Goal: Information Seeking & Learning: Learn about a topic

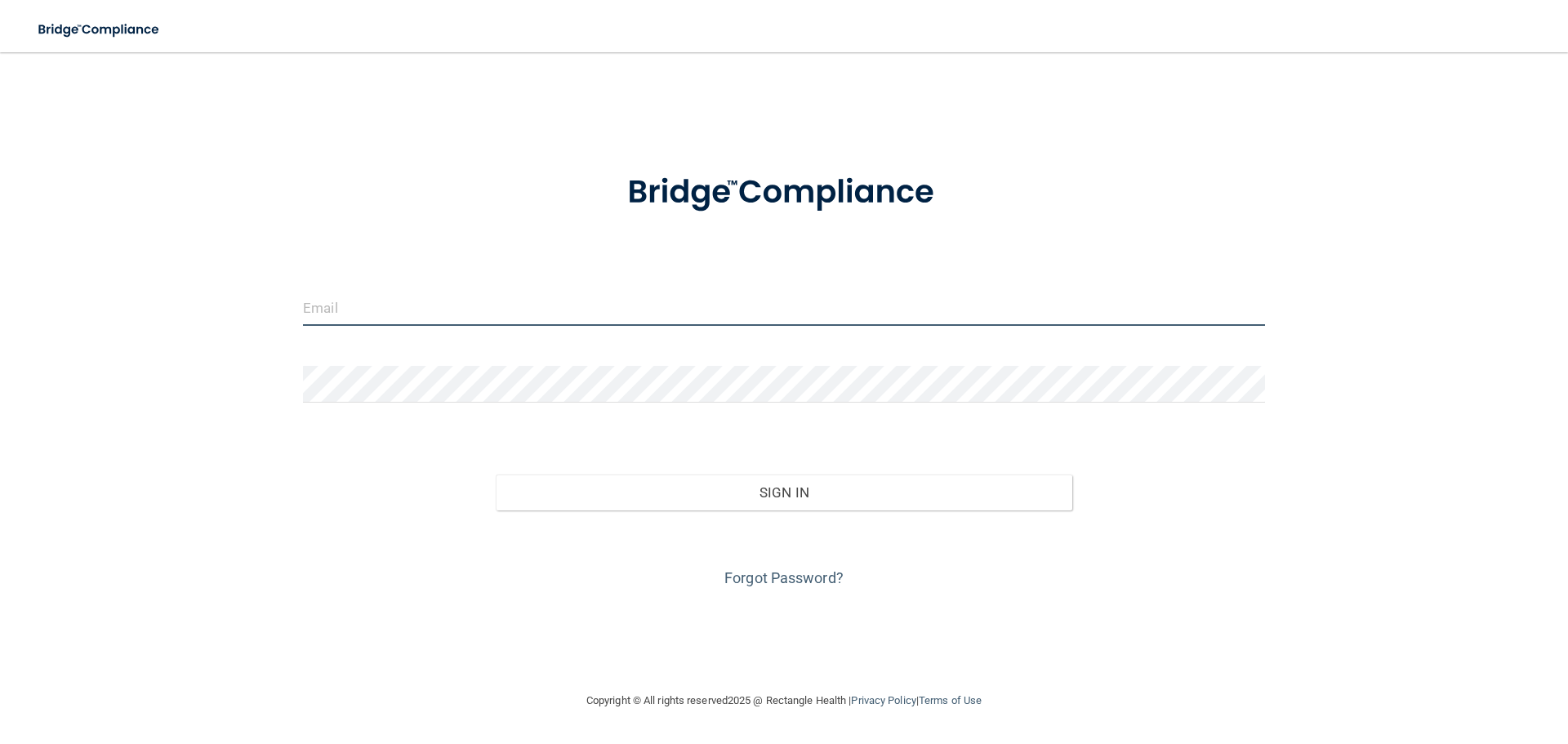
click at [378, 307] on input "email" at bounding box center [784, 307] width 962 height 37
type input "[EMAIL_ADDRESS][DOMAIN_NAME]"
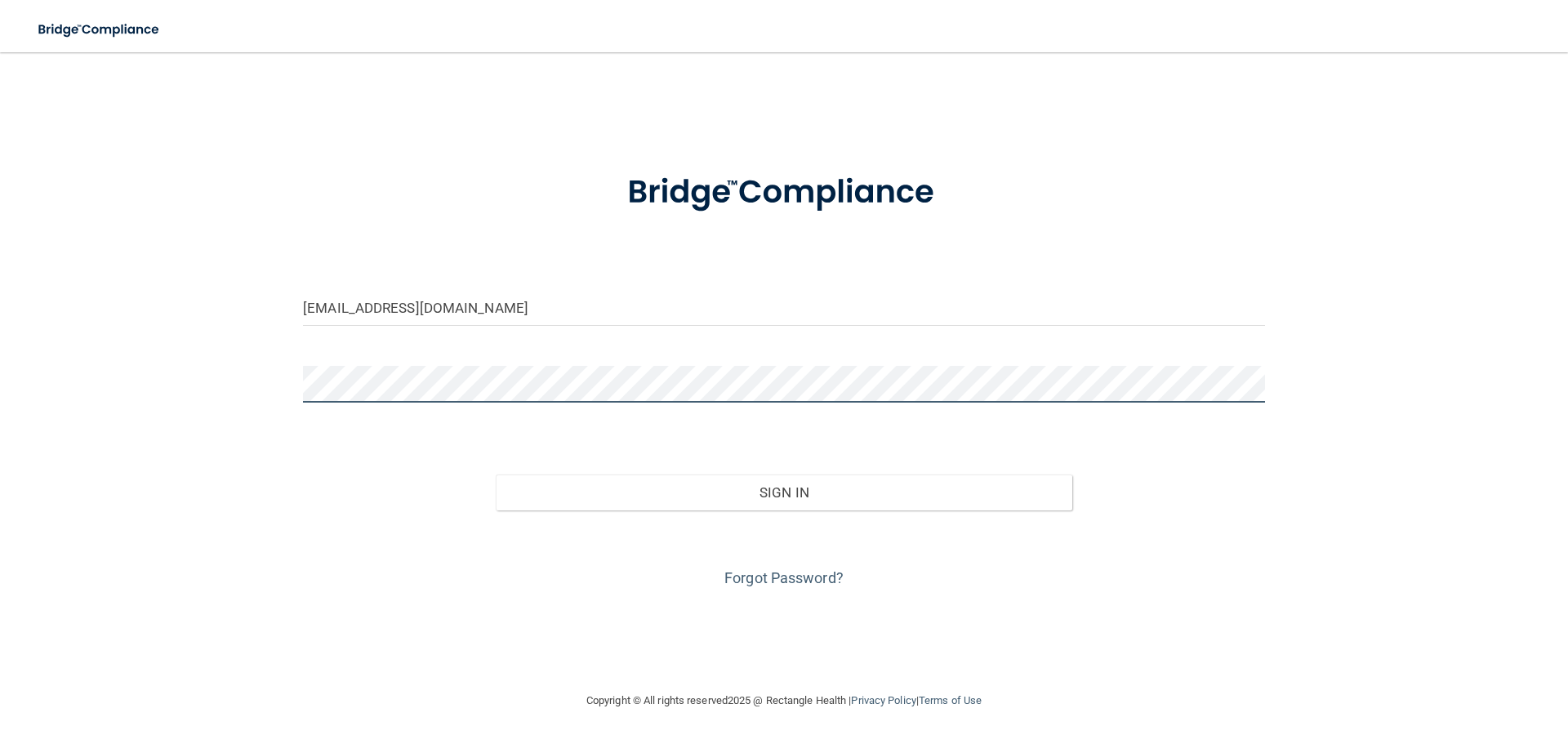
click at [495, 474] on button "Sign In" at bounding box center [784, 493] width 577 height 36
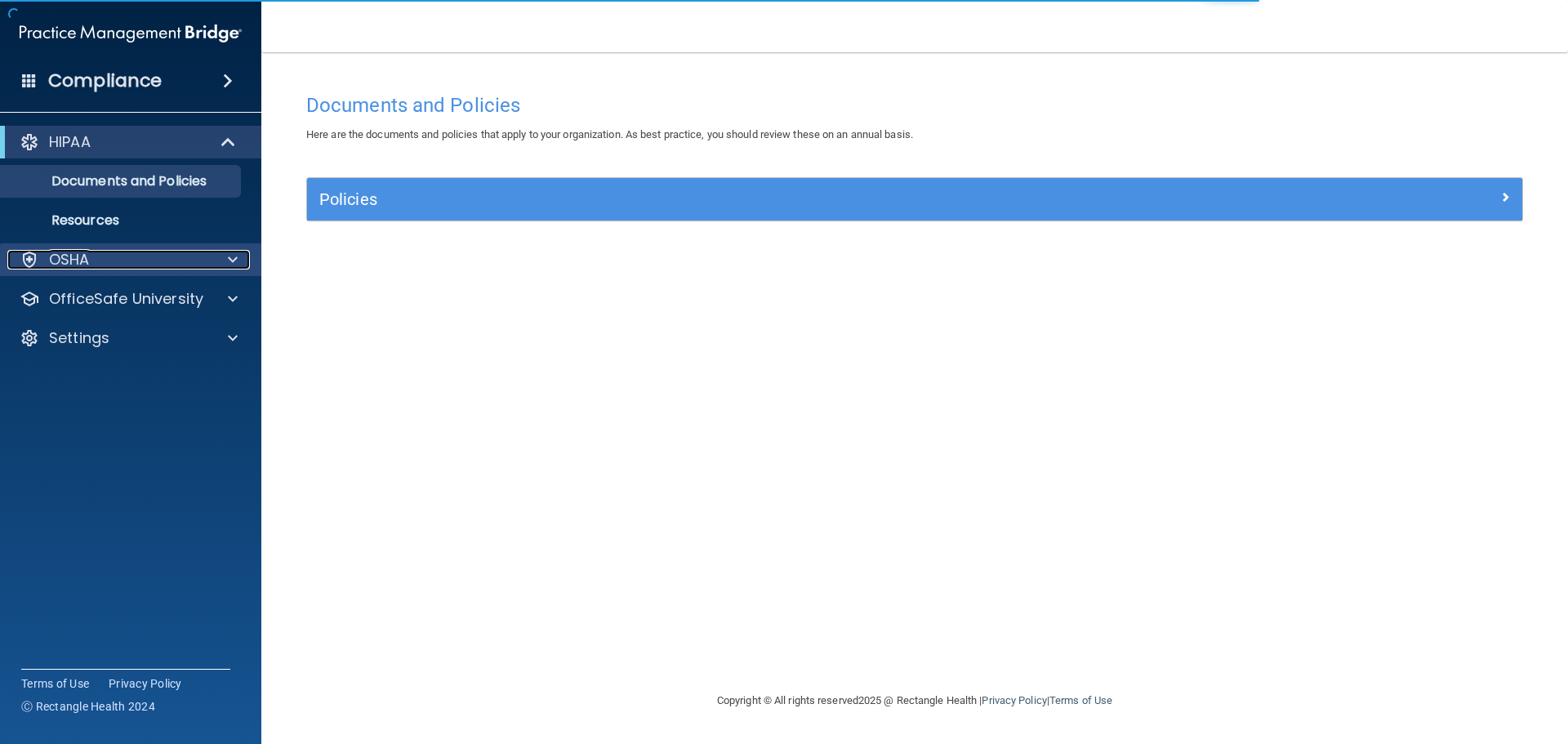
click at [228, 257] on span at bounding box center [232, 259] width 9 height 20
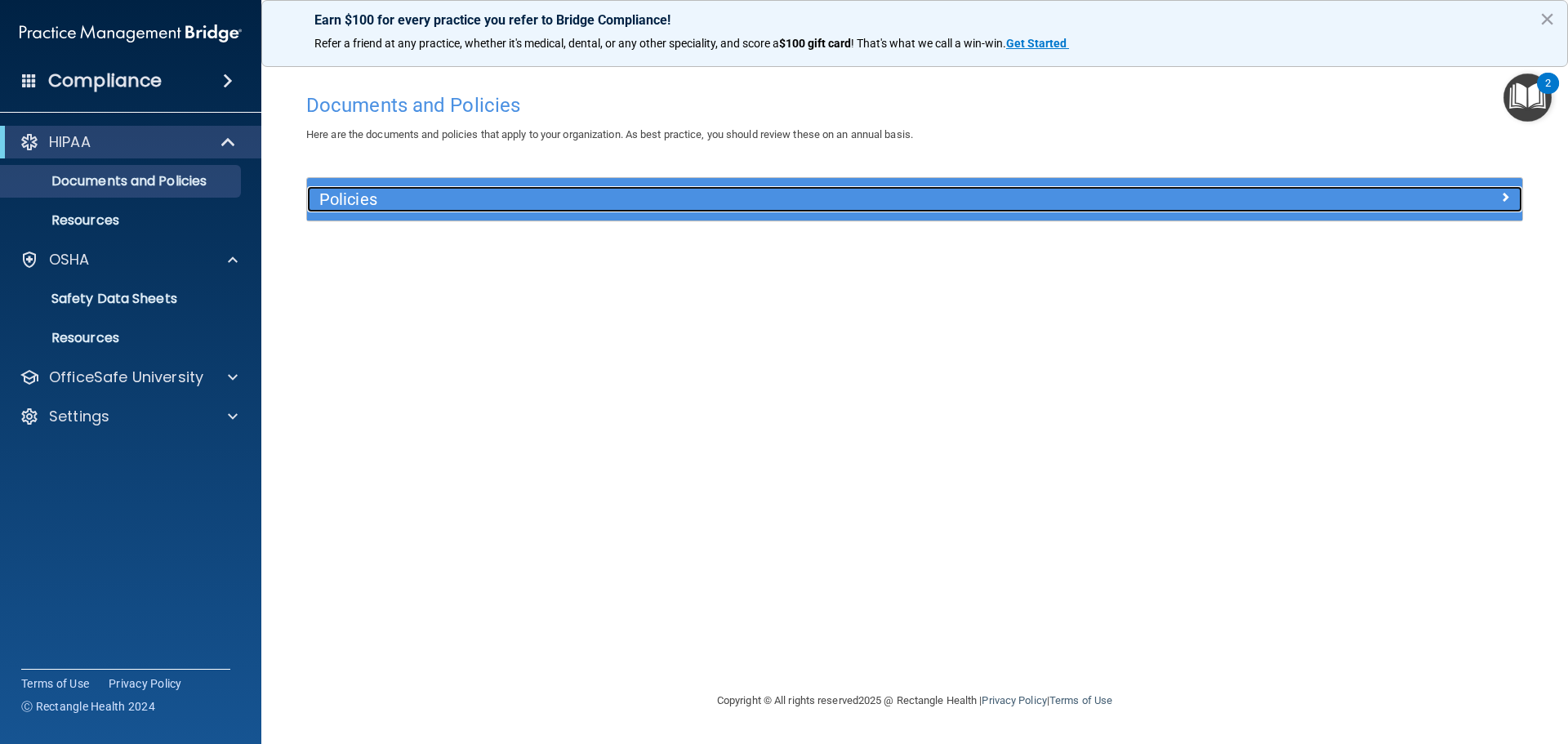
click at [365, 197] on h5 "Policies" at bounding box center [762, 199] width 887 height 18
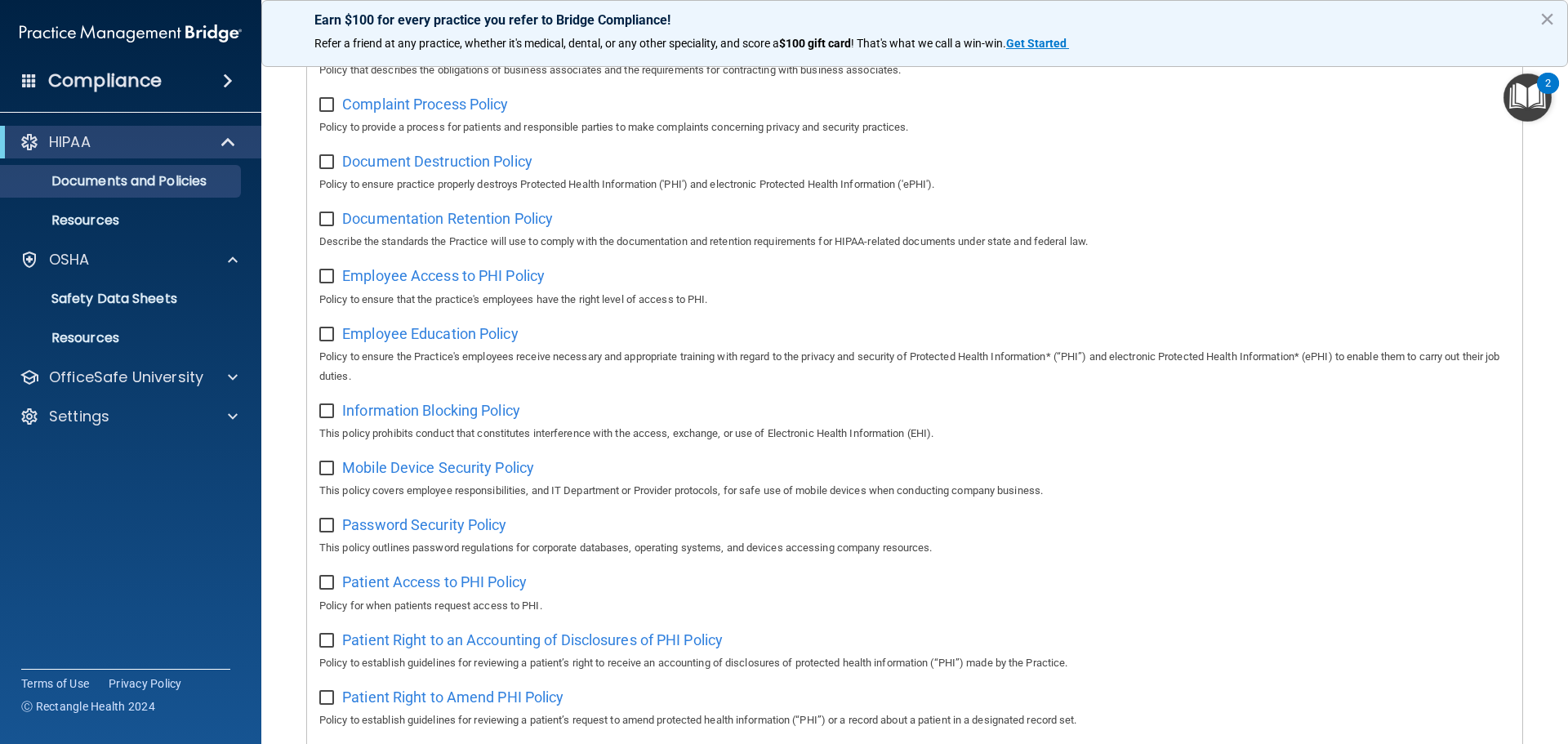
scroll to position [326, 0]
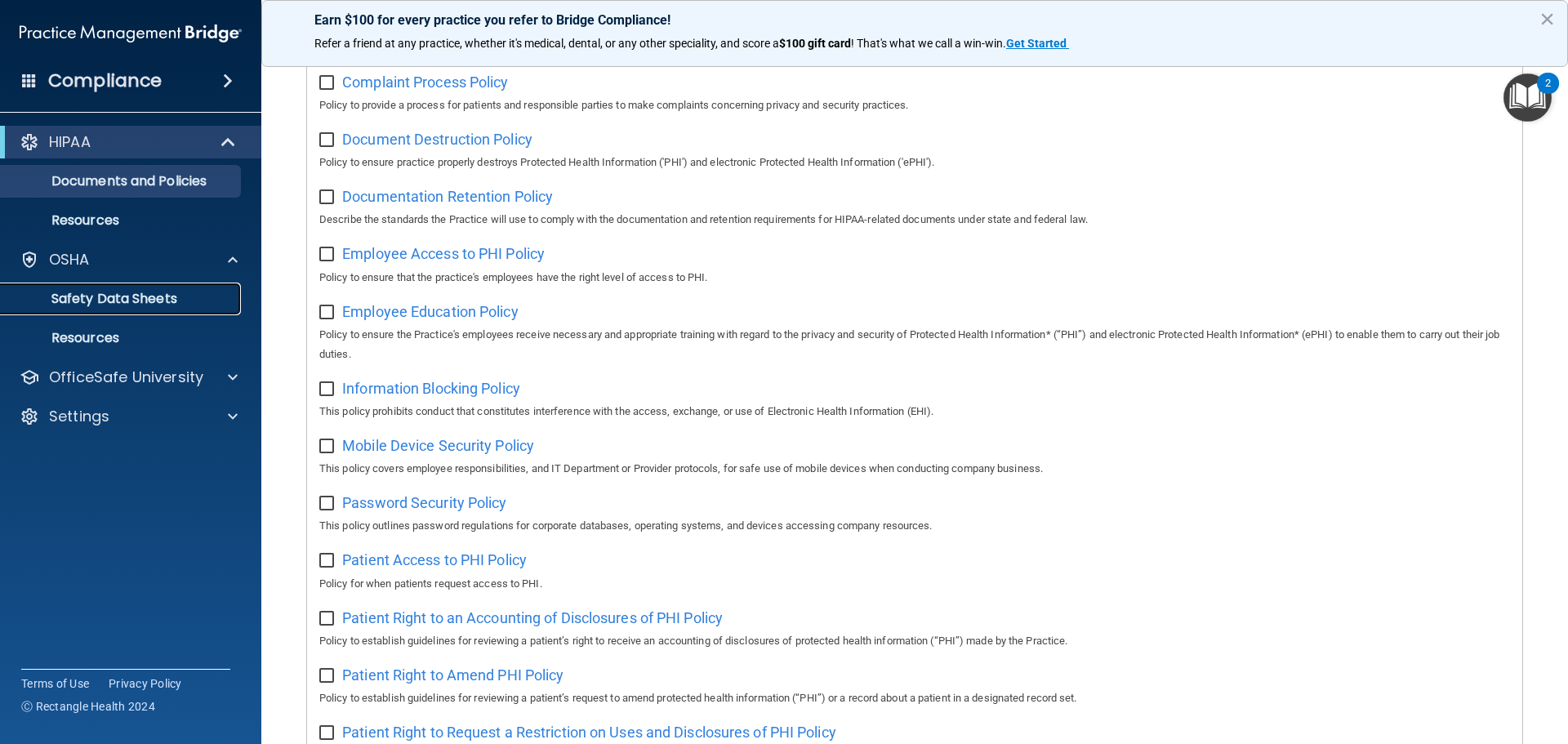
click at [164, 295] on p "Safety Data Sheets" at bounding box center [121, 298] width 223 height 16
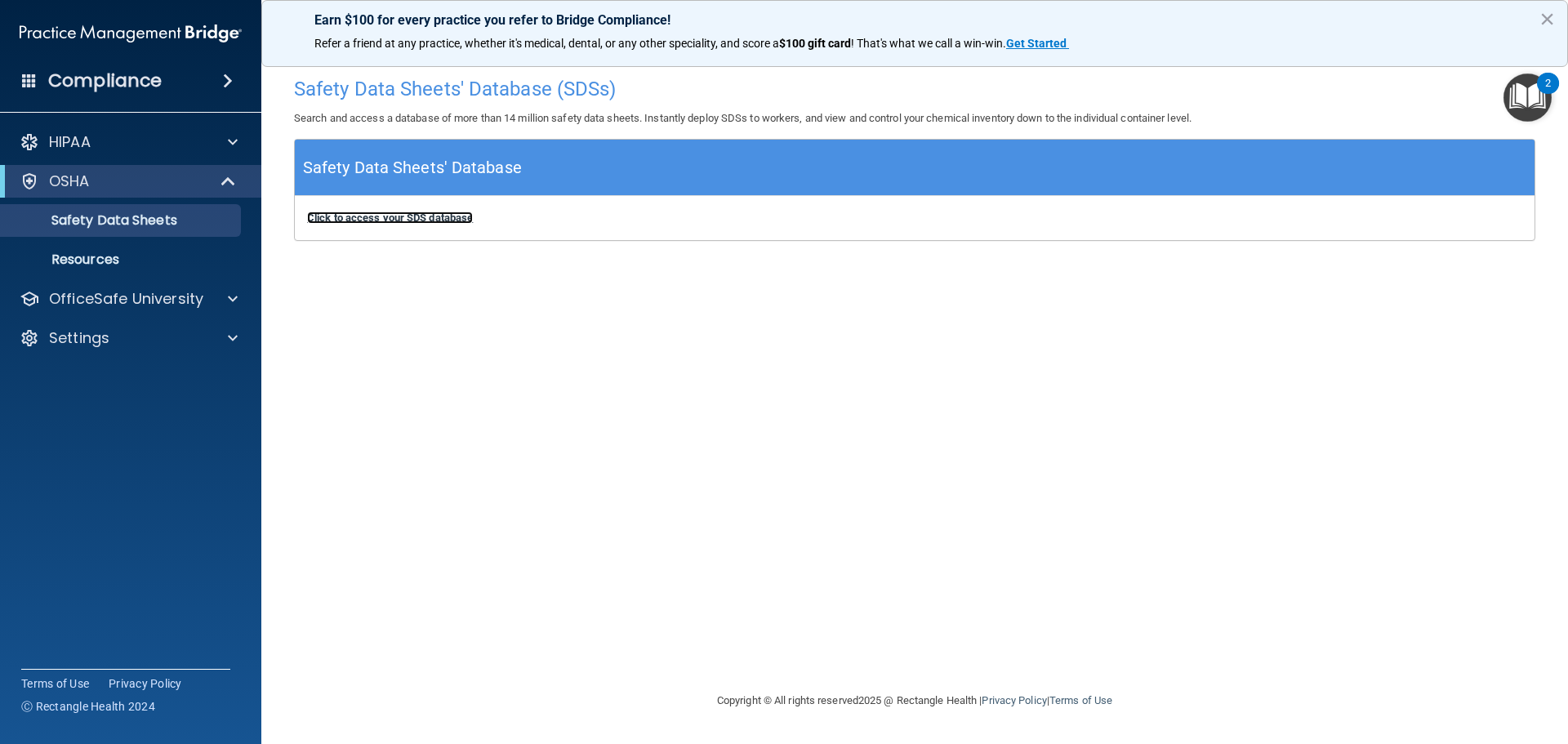
click at [420, 217] on b "Click to access your SDS database" at bounding box center [389, 217] width 165 height 12
click at [114, 258] on p "Resources" at bounding box center [121, 259] width 223 height 16
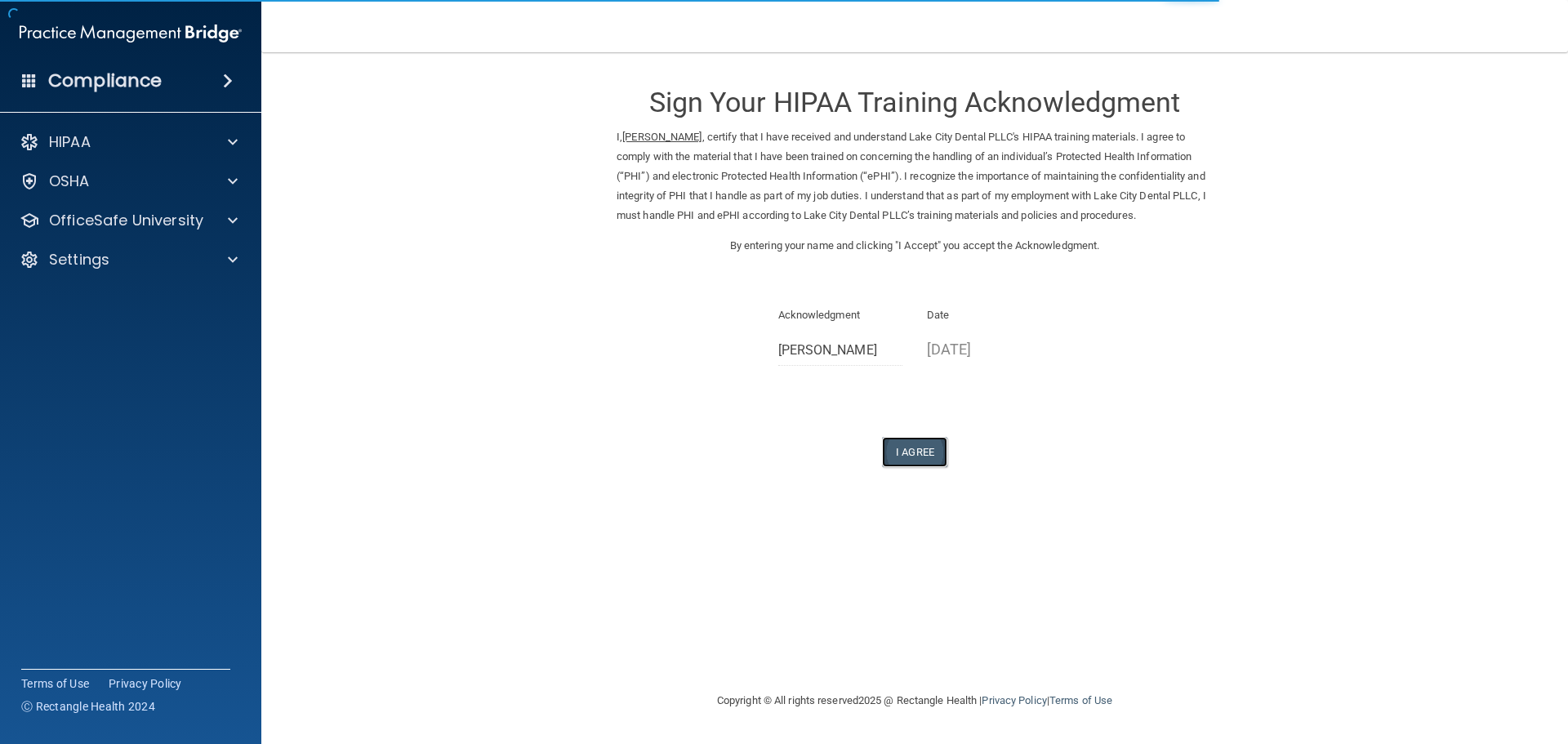
click at [917, 451] on button "I Agree" at bounding box center [915, 451] width 65 height 30
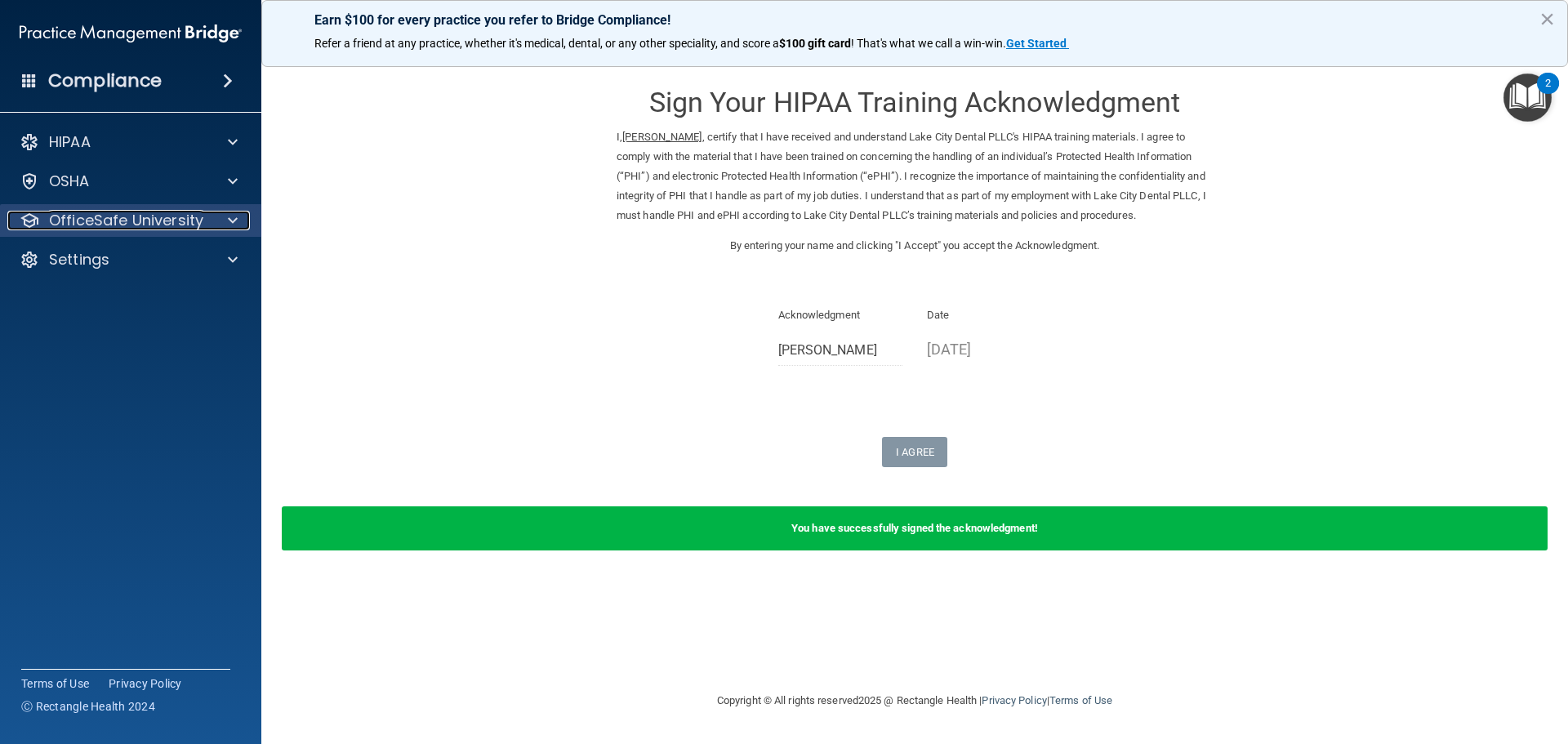
click at [227, 226] on span at bounding box center [232, 220] width 9 height 20
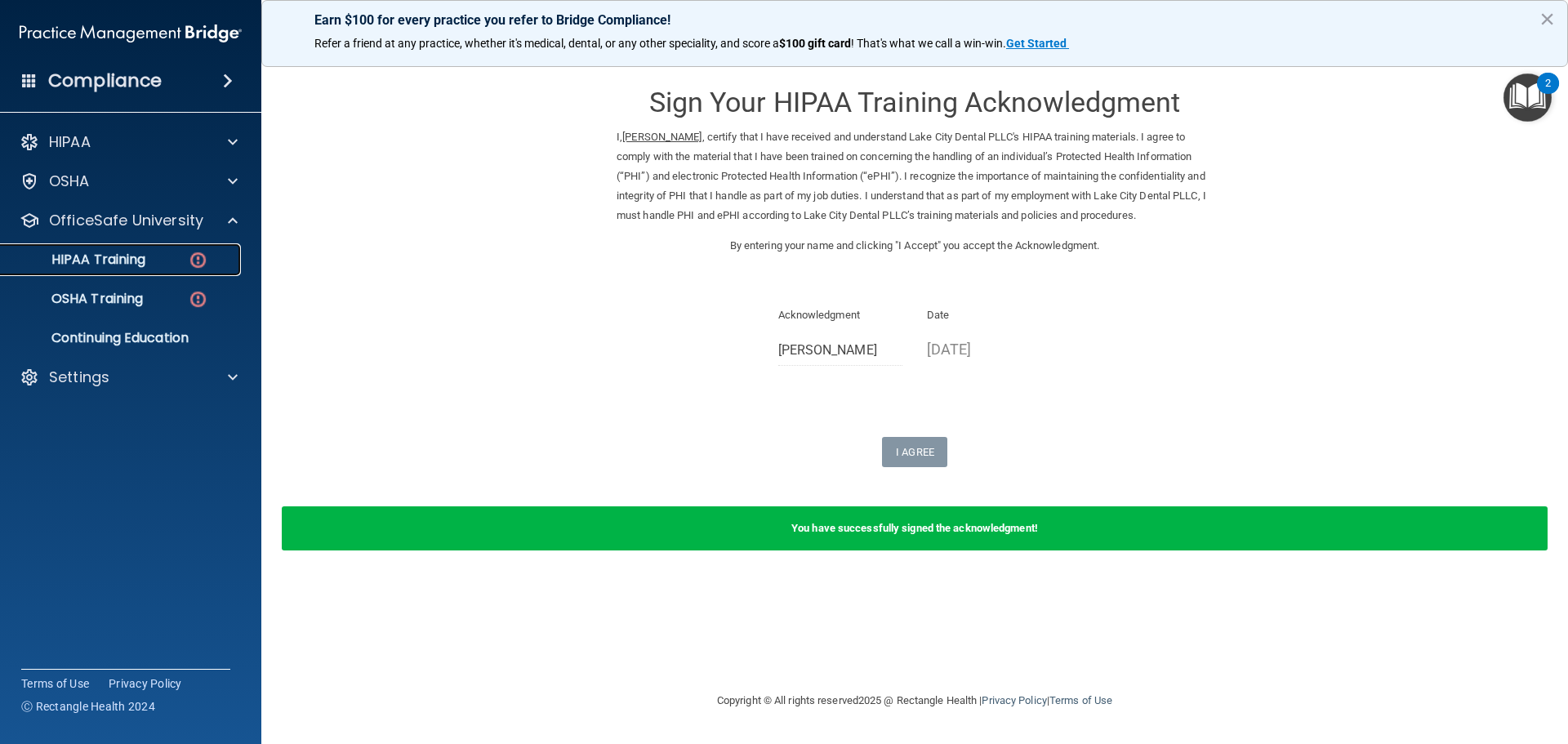
click at [192, 262] on img at bounding box center [198, 260] width 21 height 21
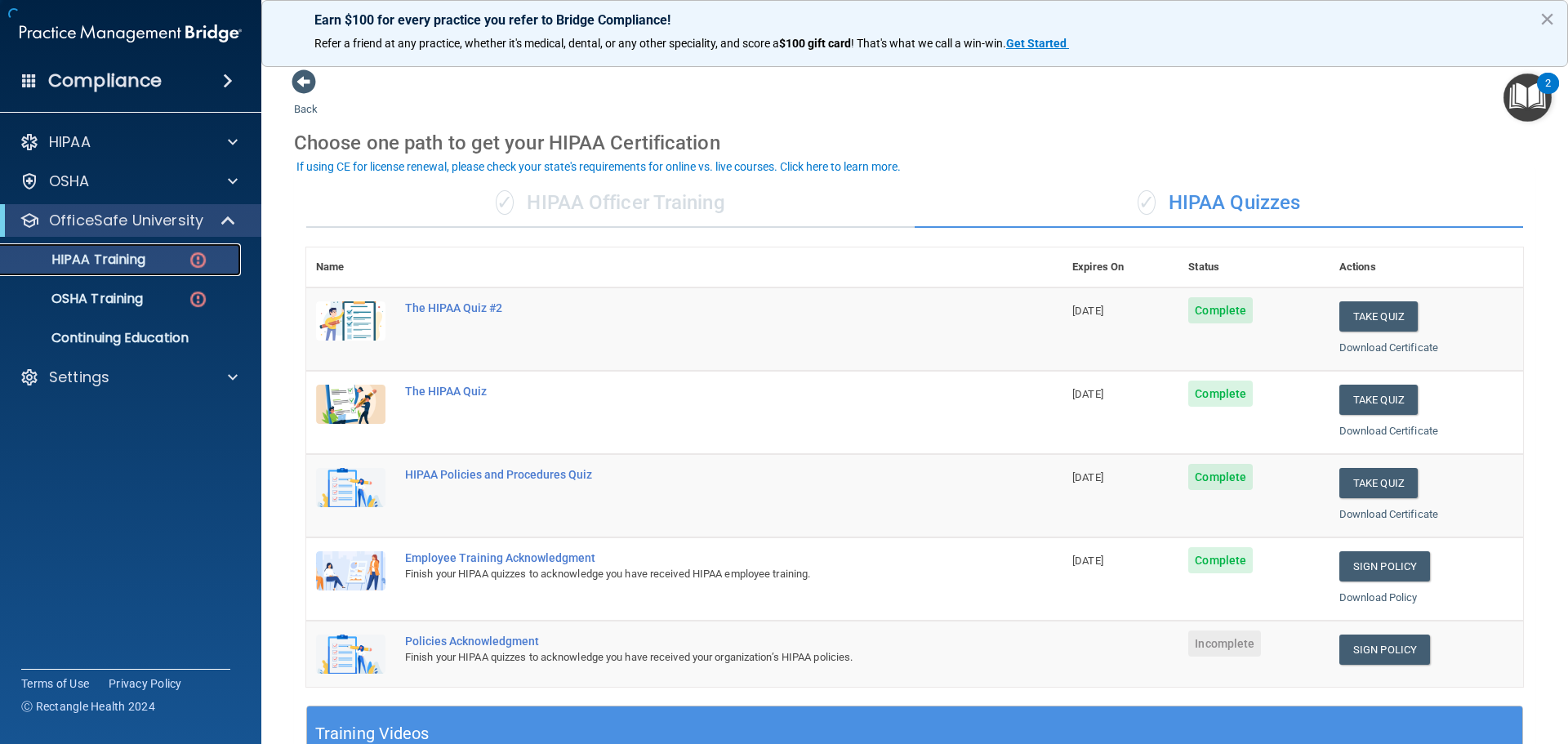
scroll to position [245, 0]
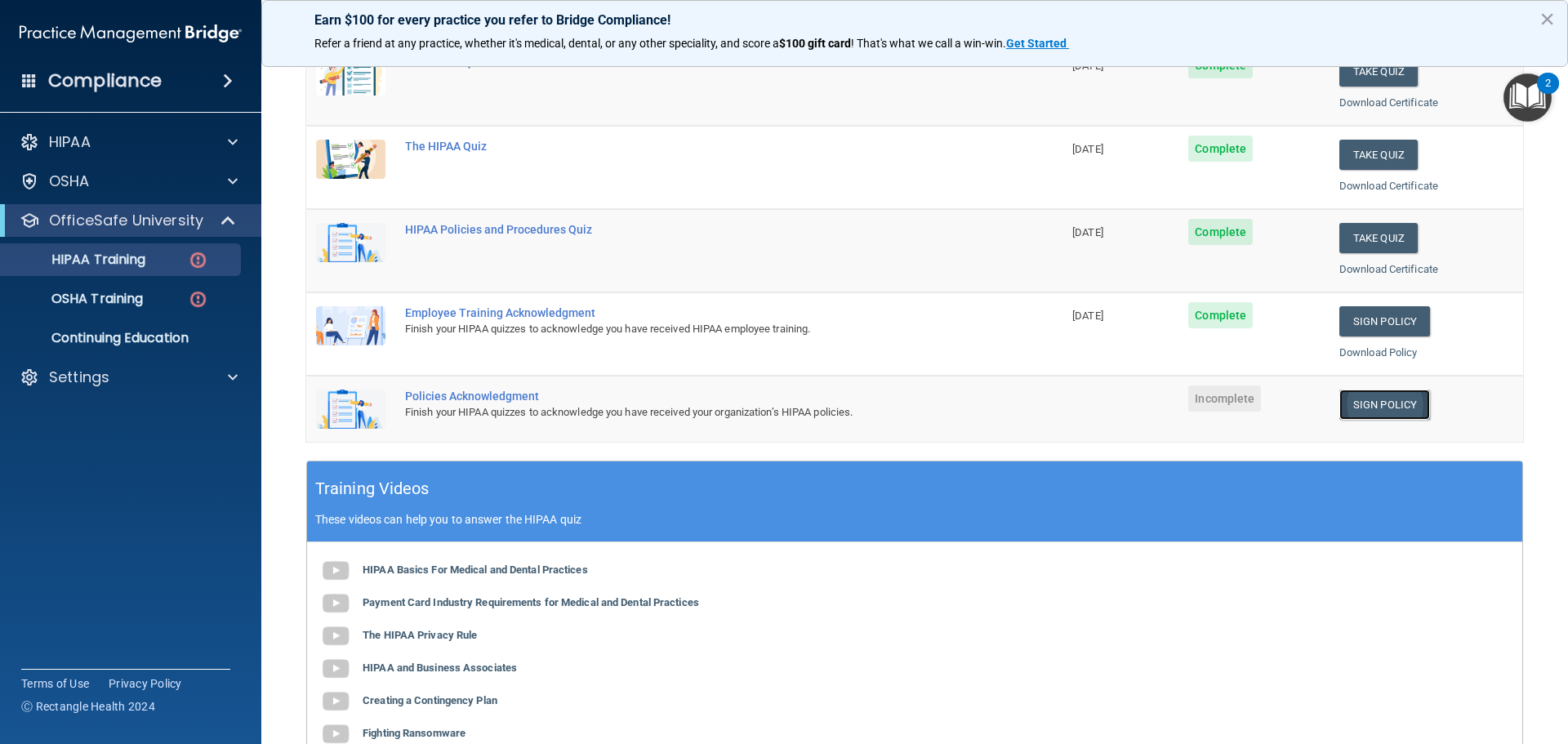
click at [1356, 403] on link "Sign Policy" at bounding box center [1384, 404] width 90 height 30
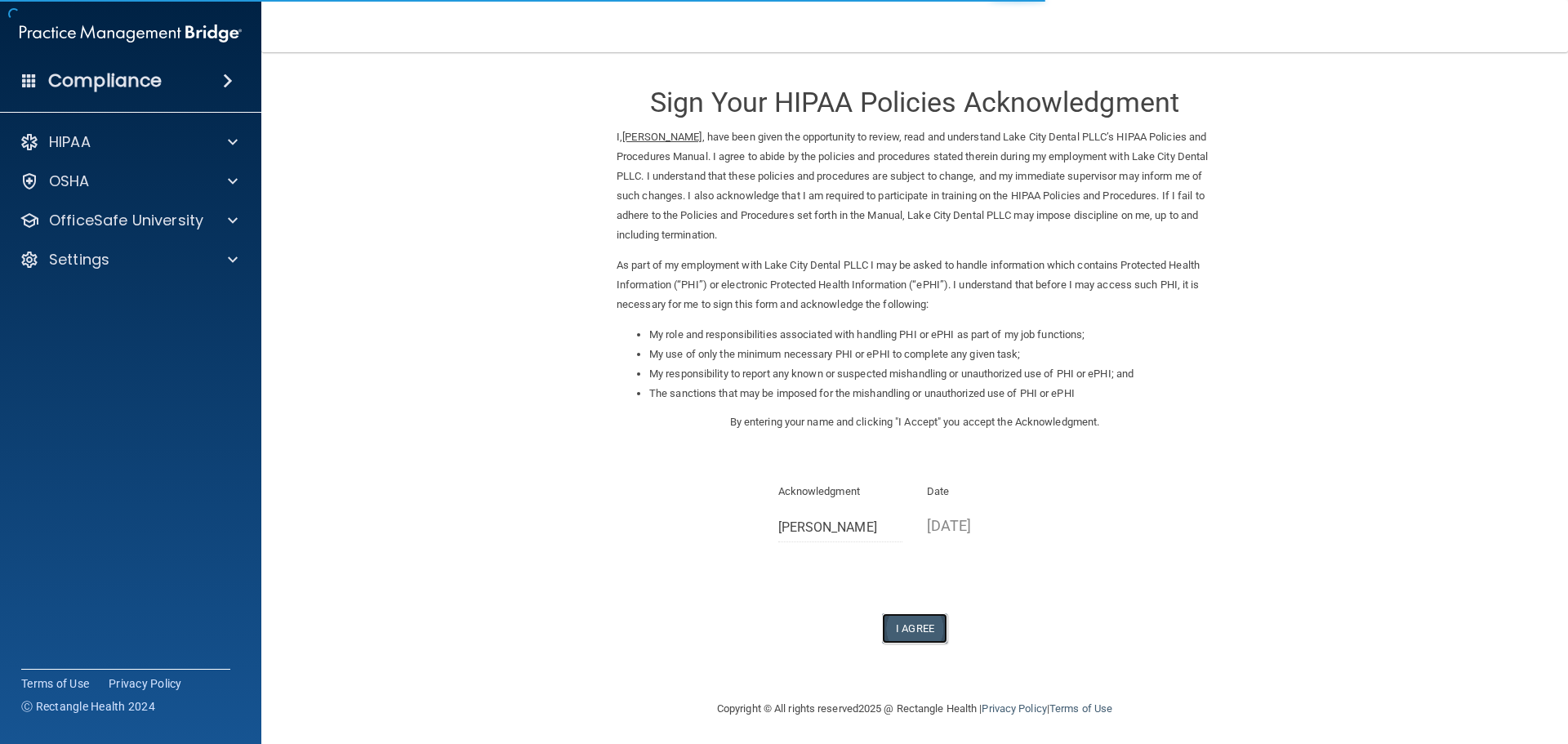
click at [918, 629] on button "I Agree" at bounding box center [915, 628] width 65 height 30
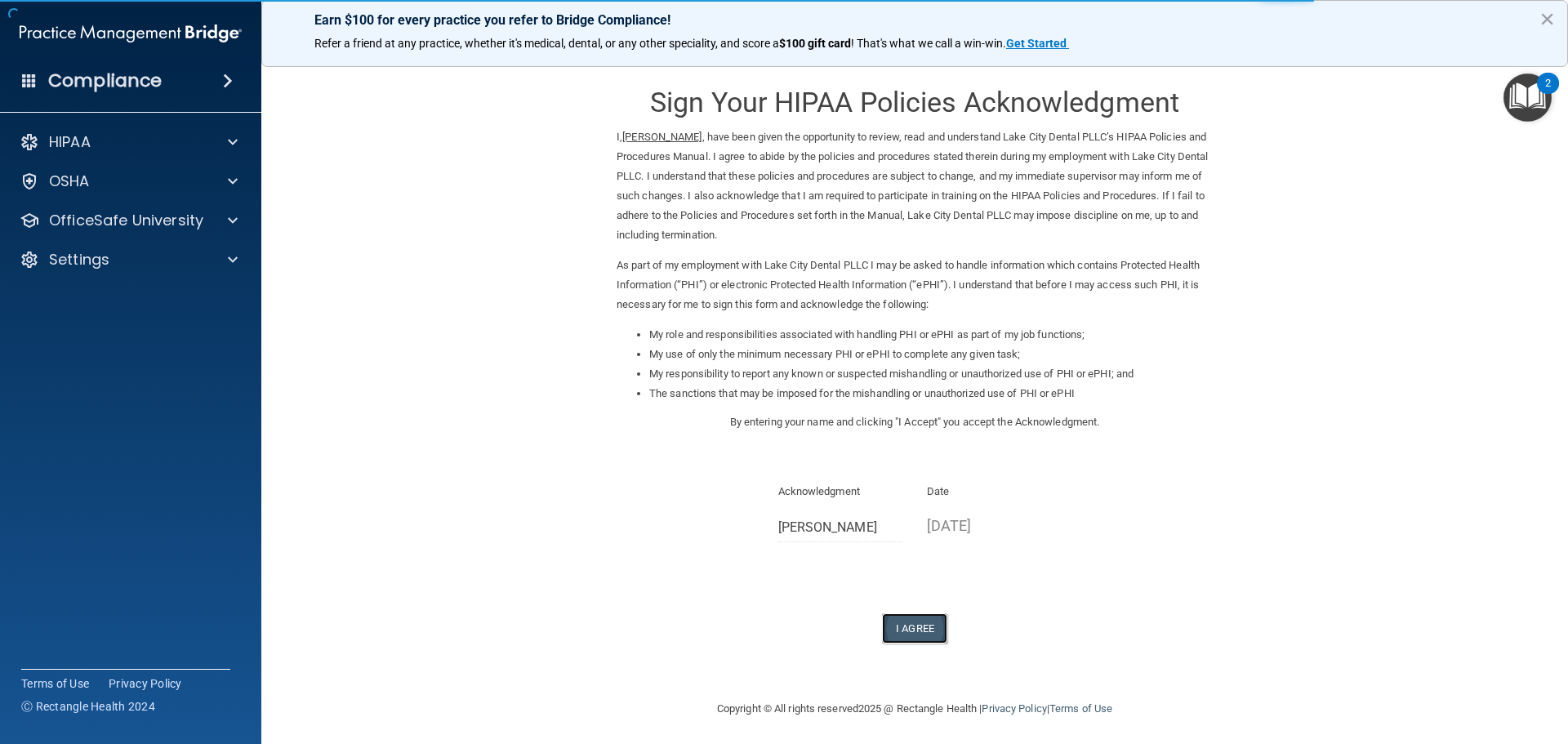
click at [924, 630] on button "I Agree" at bounding box center [915, 628] width 65 height 30
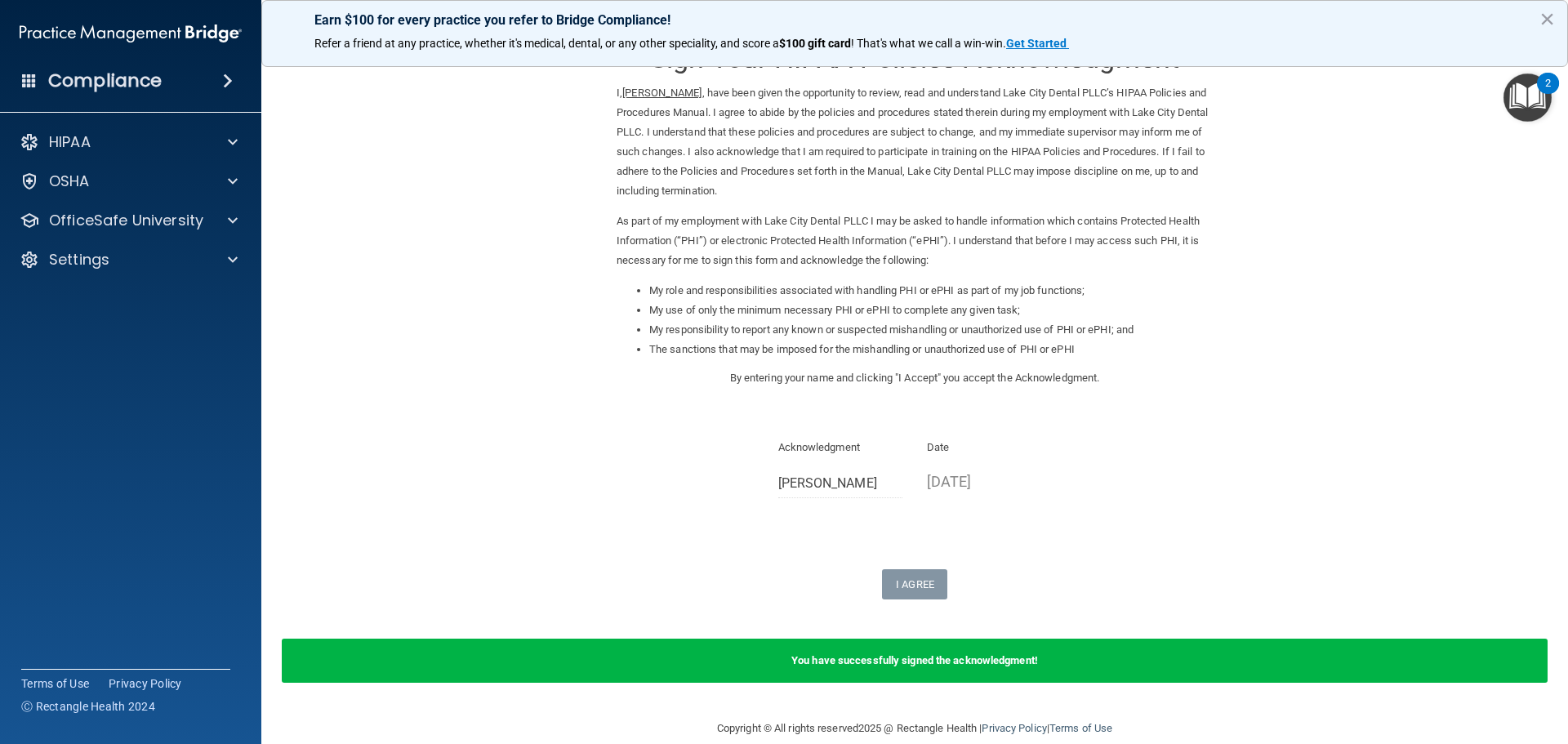
scroll to position [68, 0]
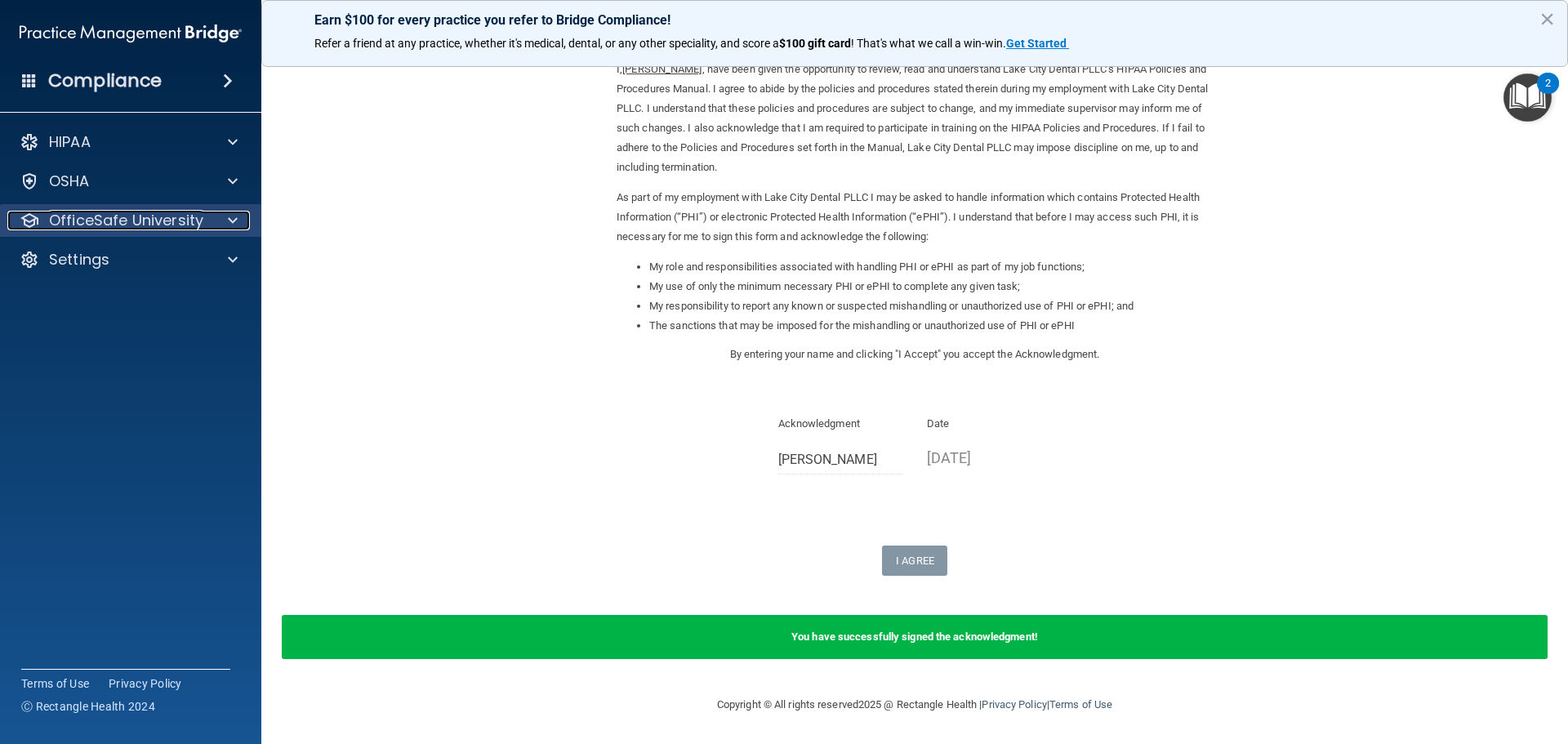
click at [88, 219] on p "OfficeSafe University" at bounding box center [126, 220] width 154 height 20
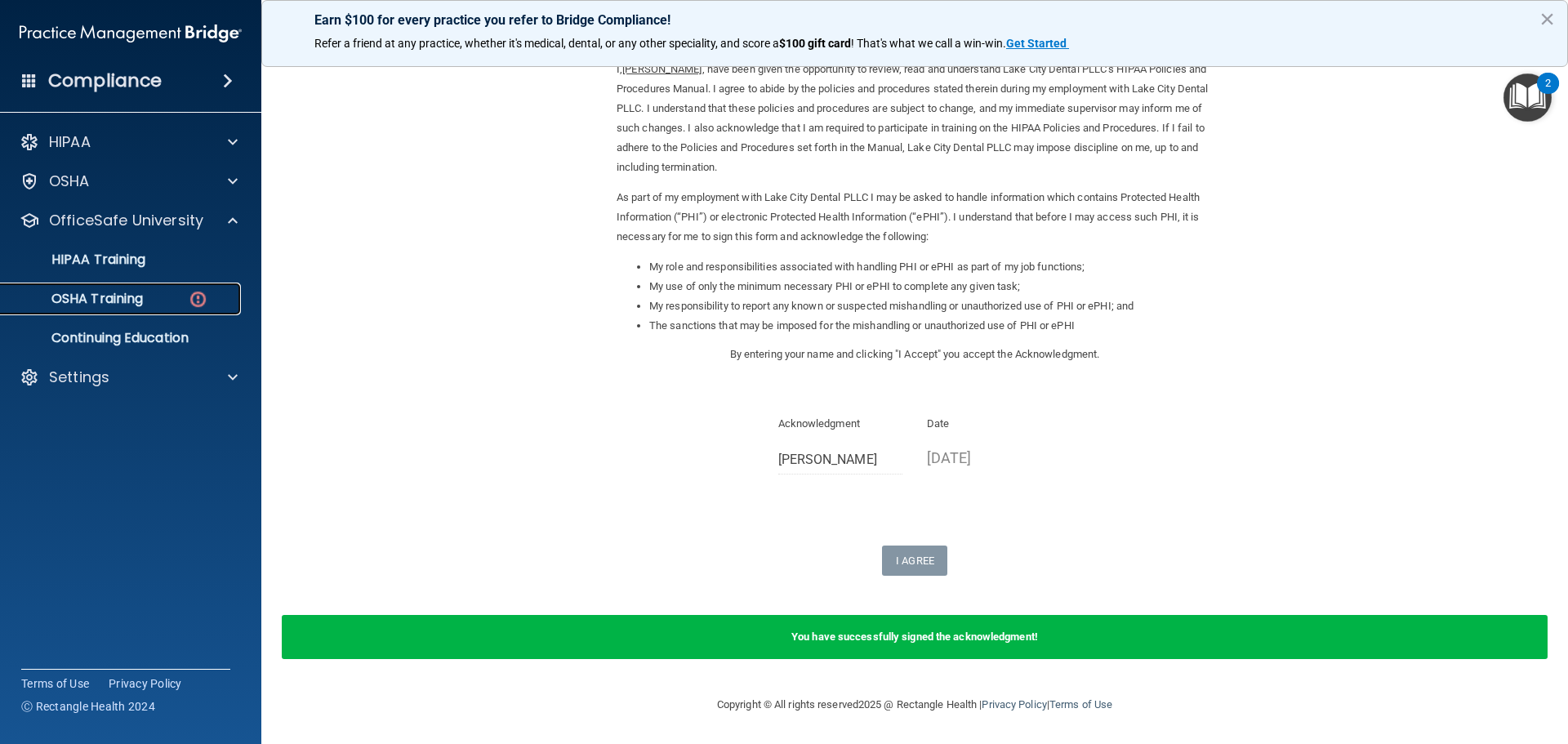
click at [112, 307] on p "OSHA Training" at bounding box center [77, 298] width 133 height 16
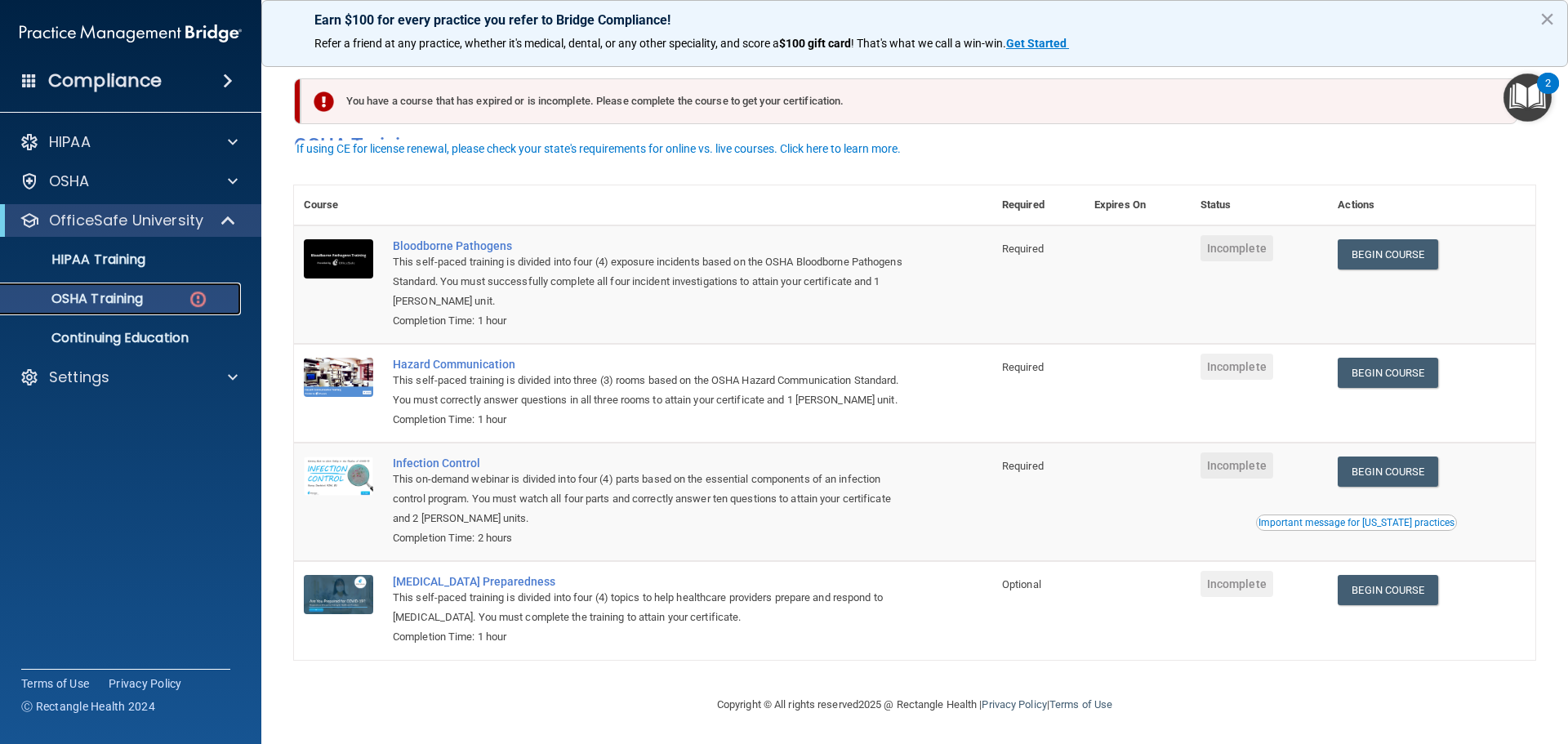
scroll to position [27, 0]
click at [1402, 240] on link "Begin Course" at bounding box center [1388, 254] width 100 height 30
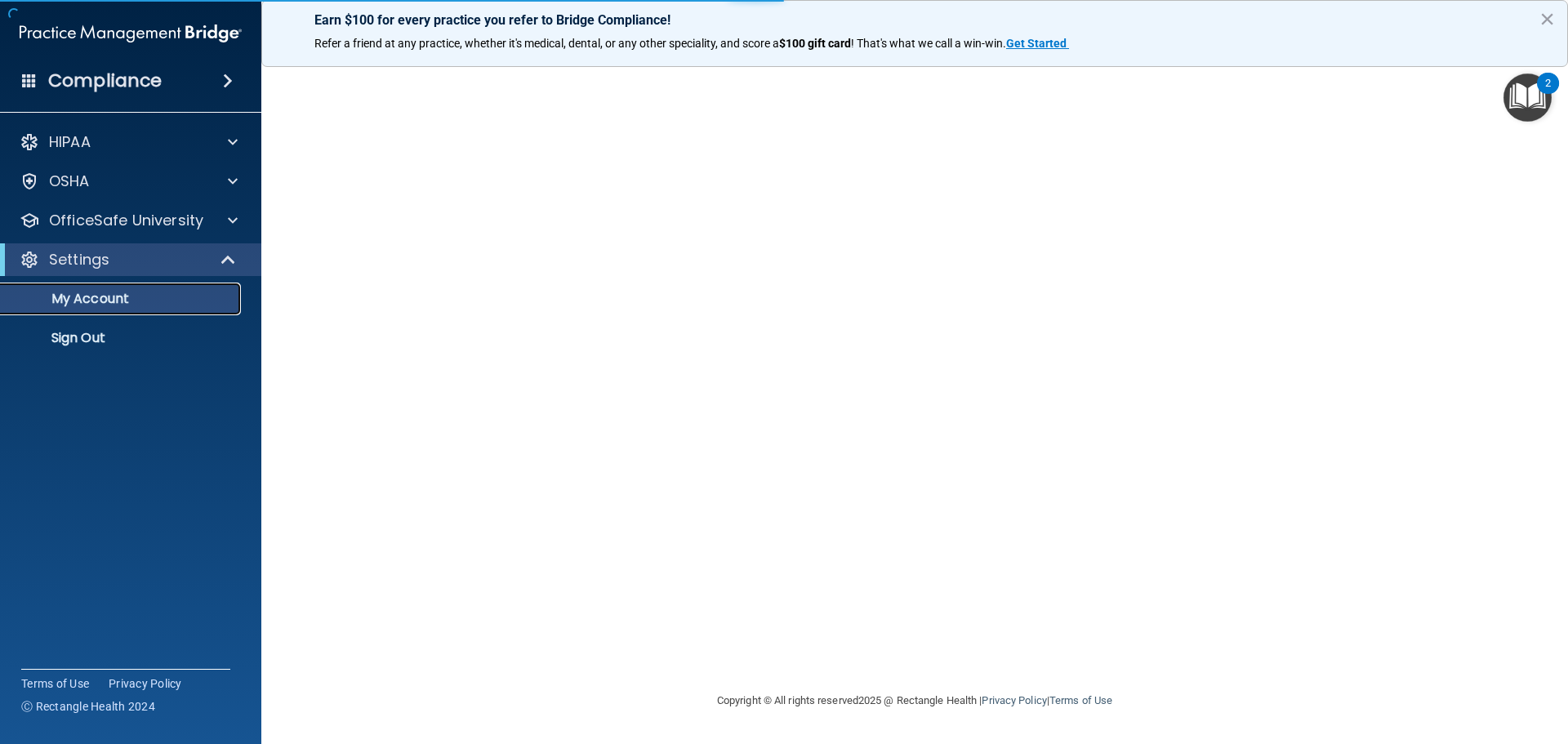
click at [134, 300] on p "My Account" at bounding box center [121, 298] width 223 height 16
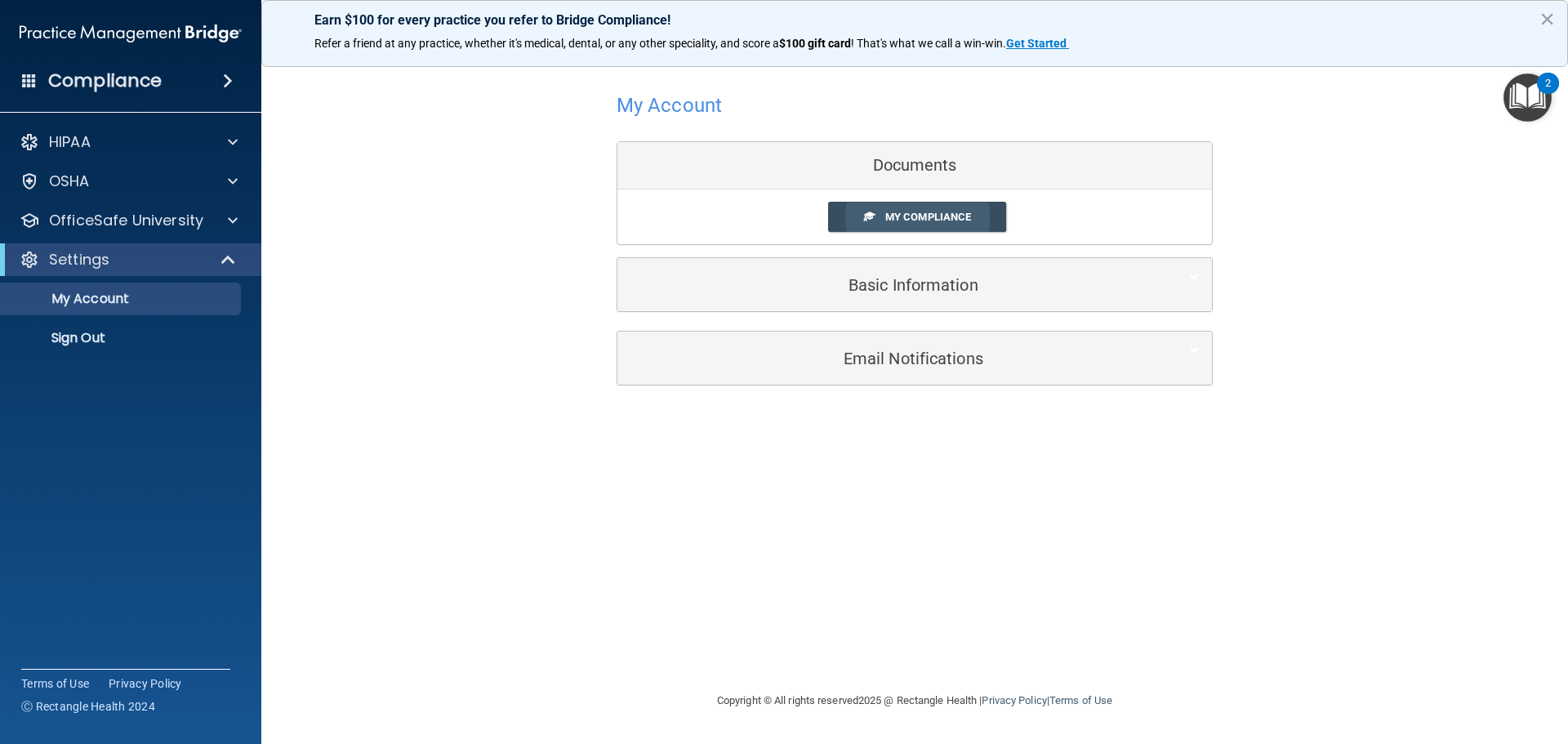
click at [941, 218] on span "My Compliance" at bounding box center [928, 217] width 86 height 12
click at [906, 175] on div "Documents" at bounding box center [915, 165] width 594 height 47
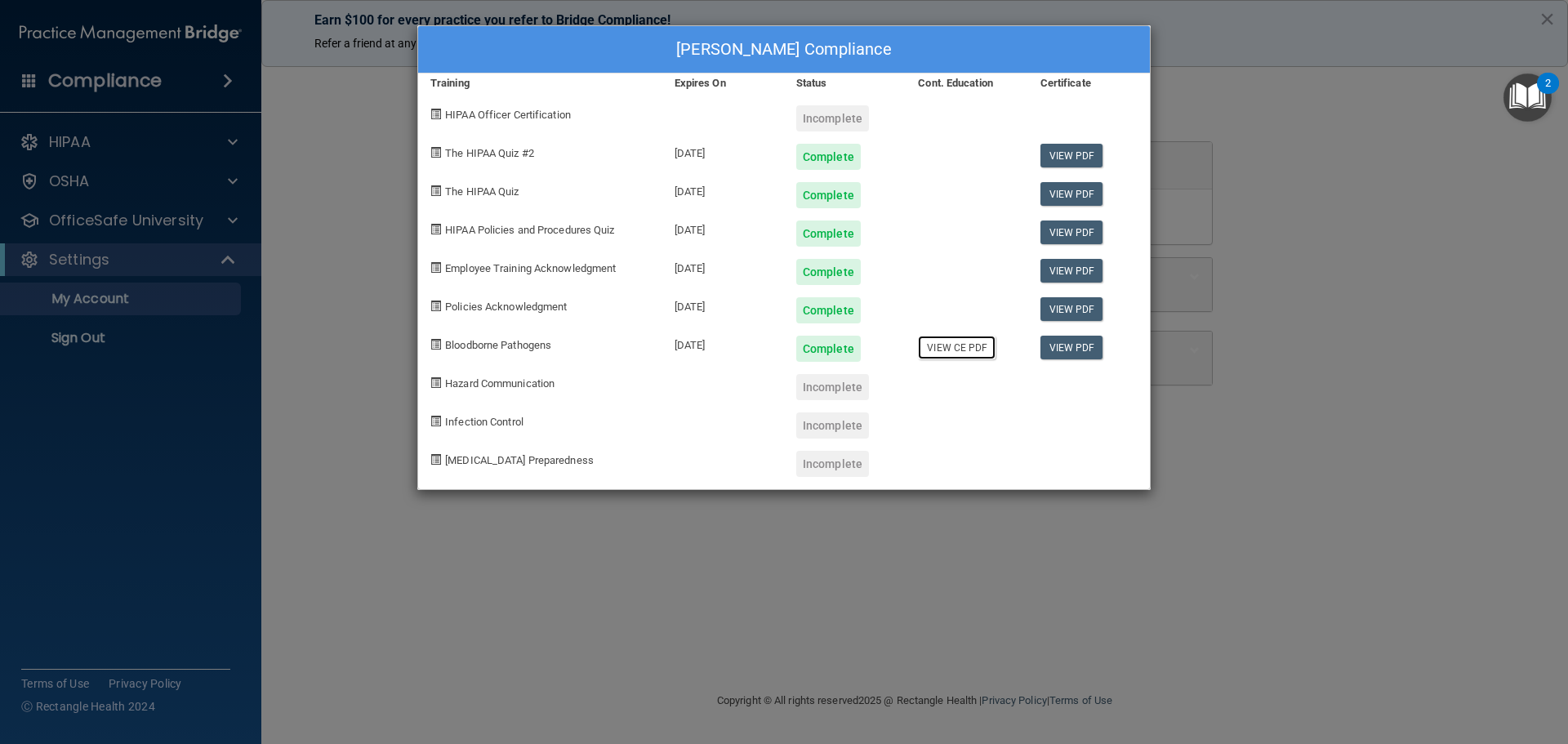
click at [935, 350] on link "View CE PDF" at bounding box center [956, 347] width 78 height 23
click at [443, 382] on div "Hazard Communication" at bounding box center [539, 381] width 244 height 39
click at [473, 329] on div "Bloodborne Pathogens" at bounding box center [539, 342] width 244 height 39
drag, startPoint x: 491, startPoint y: 274, endPoint x: 513, endPoint y: 220, distance: 58.3
click at [494, 262] on div "Employee Training Acknowledgment" at bounding box center [539, 265] width 244 height 39
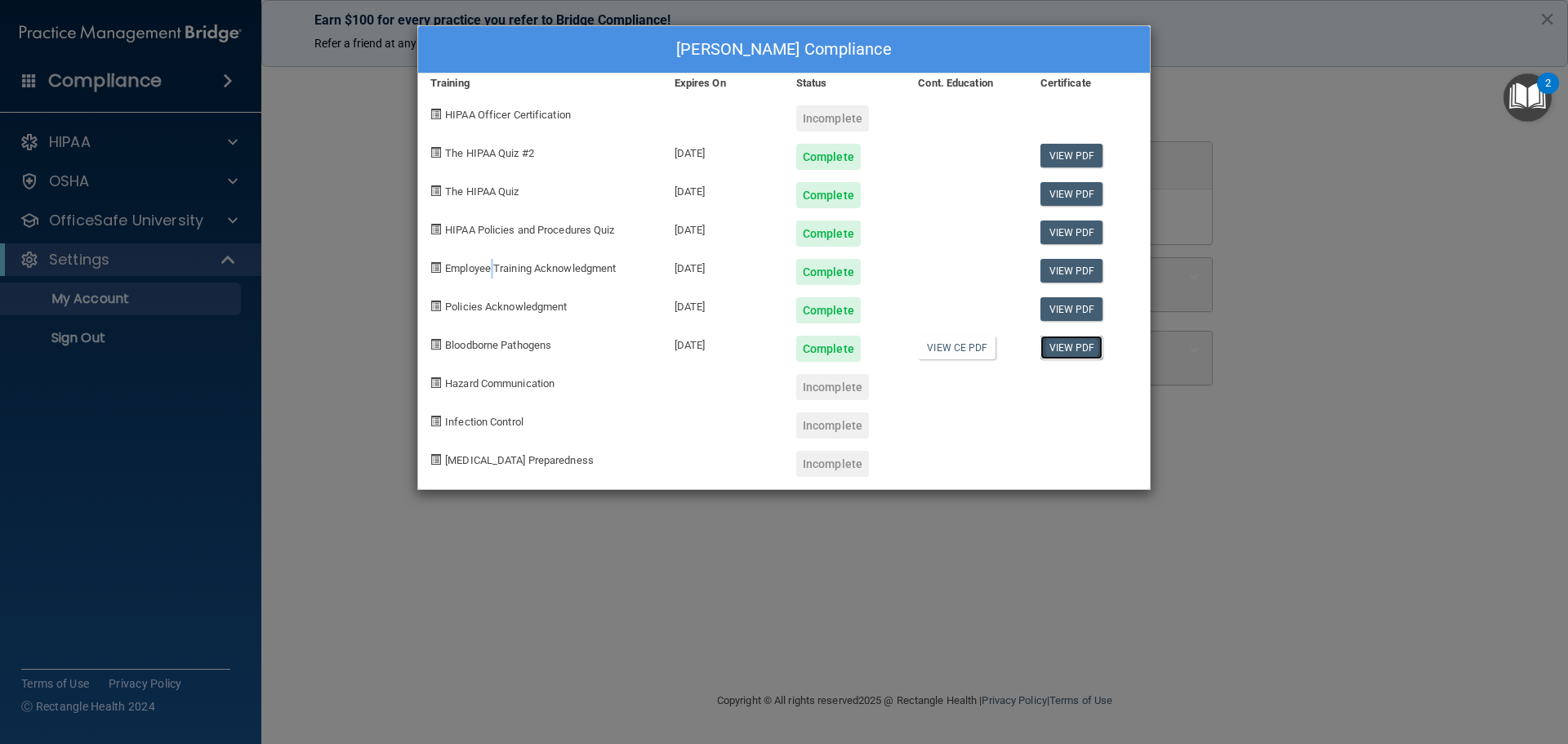
click at [1055, 344] on link "View PDF" at bounding box center [1072, 347] width 63 height 23
click at [972, 345] on link "View CE PDF" at bounding box center [956, 347] width 78 height 23
click at [1061, 346] on link "View PDF" at bounding box center [1072, 347] width 63 height 23
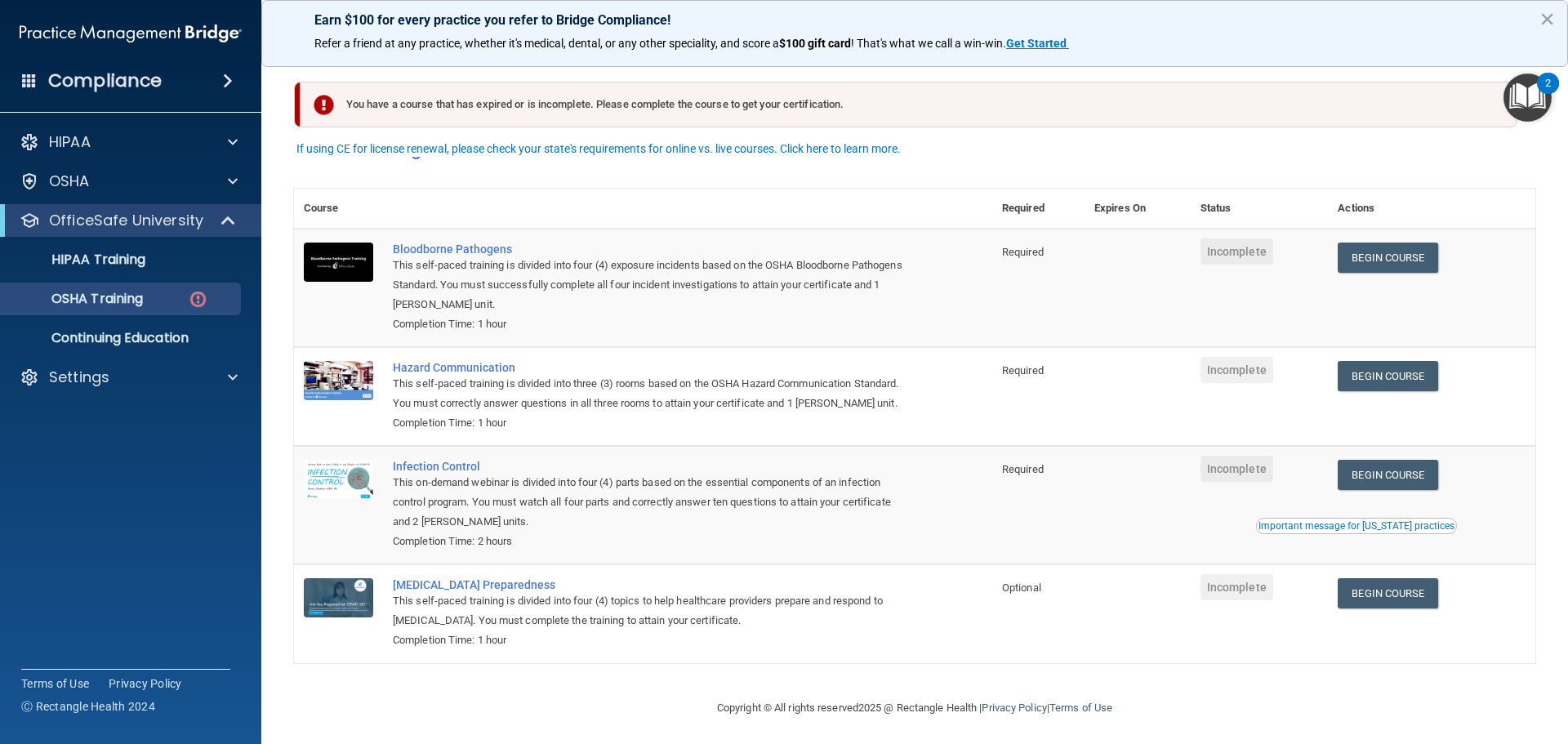
scroll to position [27, 0]
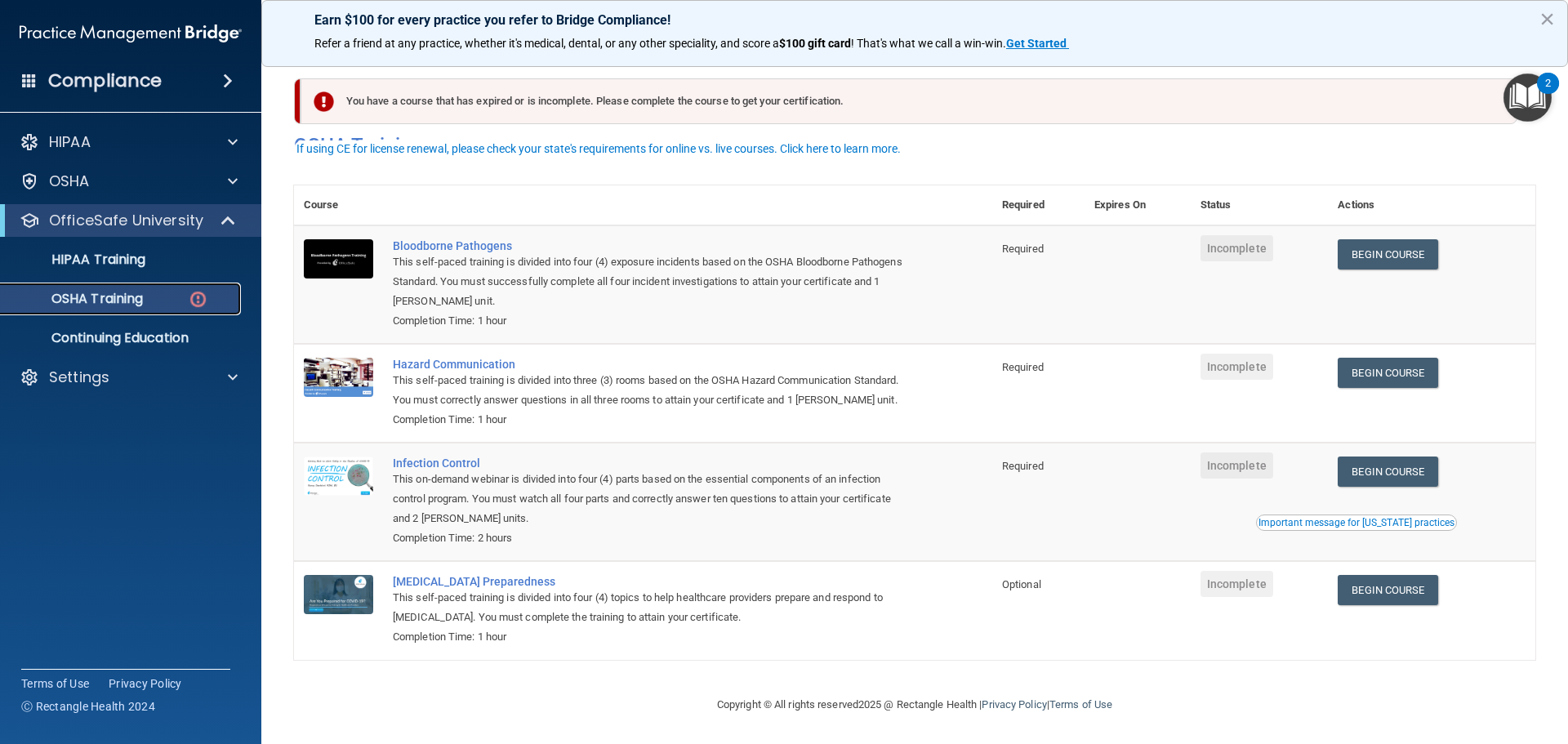
click at [172, 306] on div "OSHA Training" at bounding box center [121, 298] width 223 height 16
click at [163, 377] on div "Settings" at bounding box center [109, 377] width 202 height 20
click at [149, 338] on p "Continuing Education" at bounding box center [121, 338] width 223 height 16
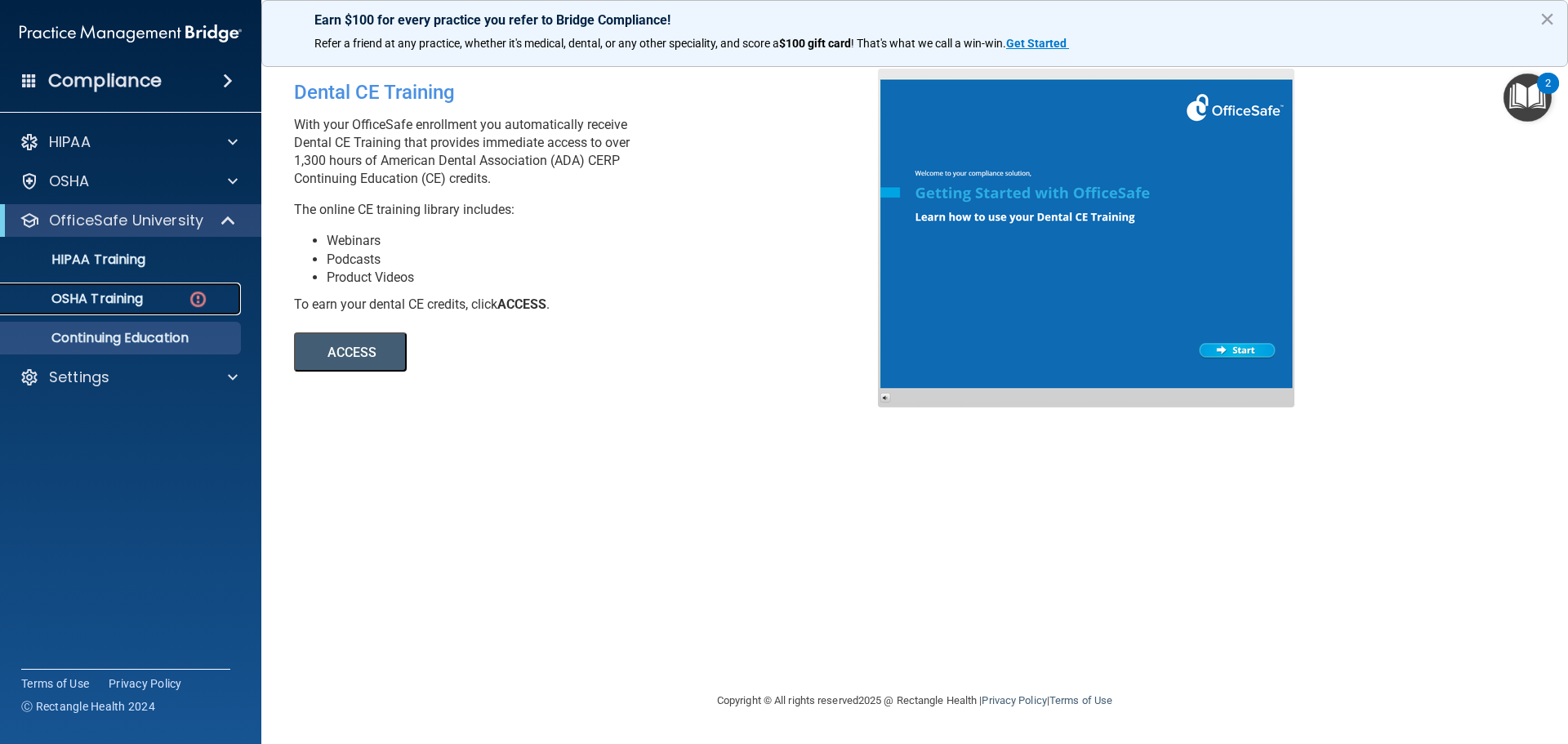
click at [131, 313] on link "OSHA Training" at bounding box center [112, 299] width 258 height 33
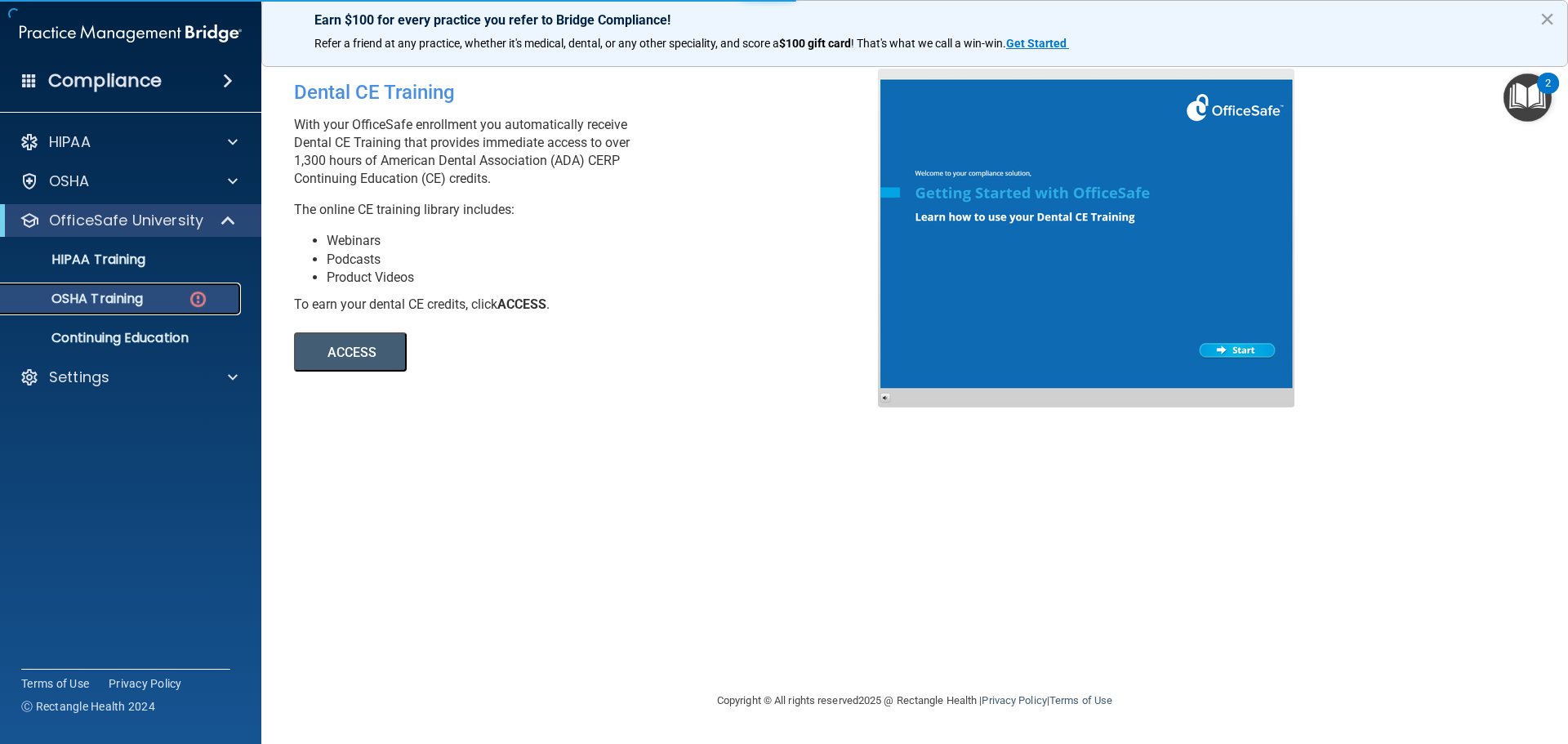
click at [136, 290] on p "OSHA Training" at bounding box center [77, 298] width 133 height 16
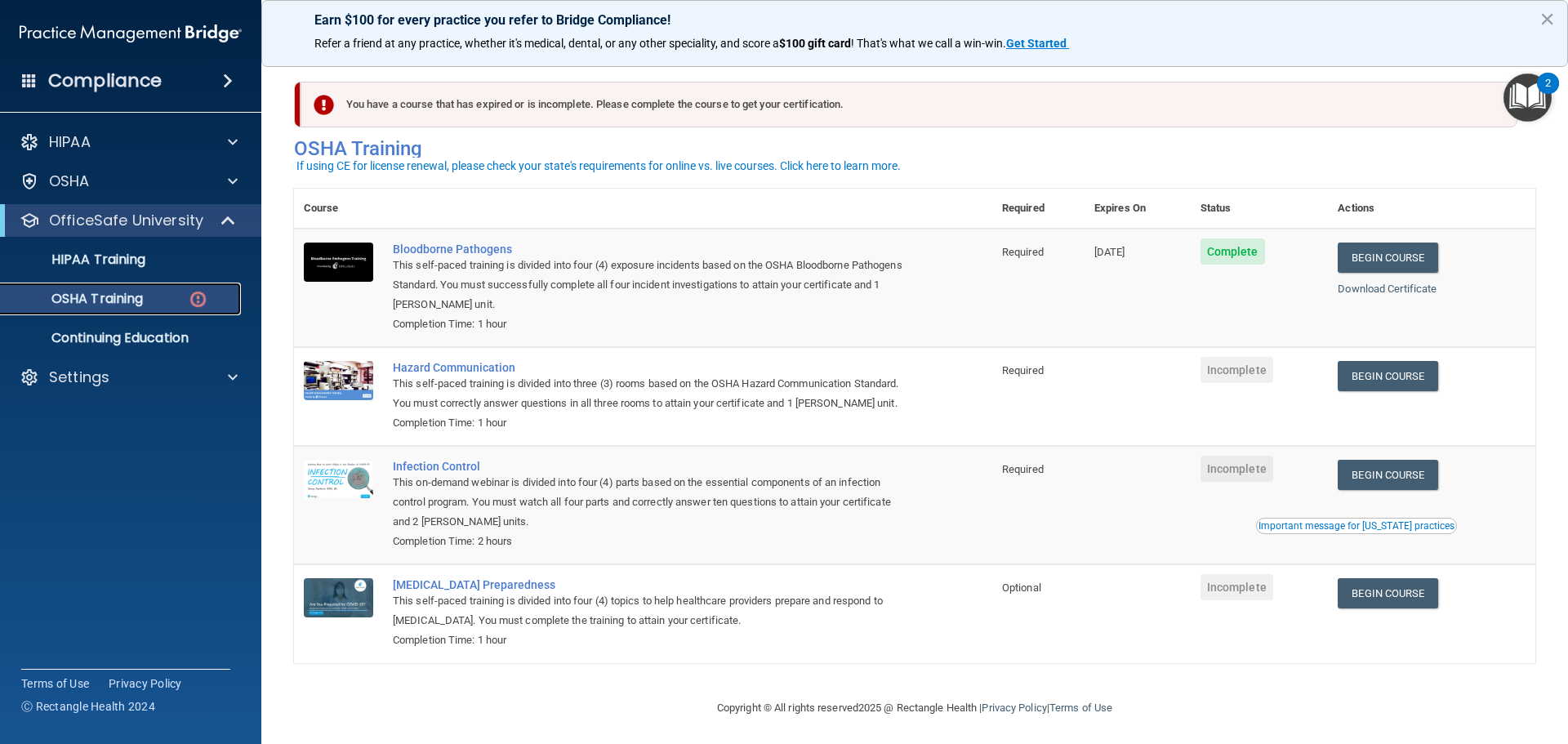
scroll to position [27, 0]
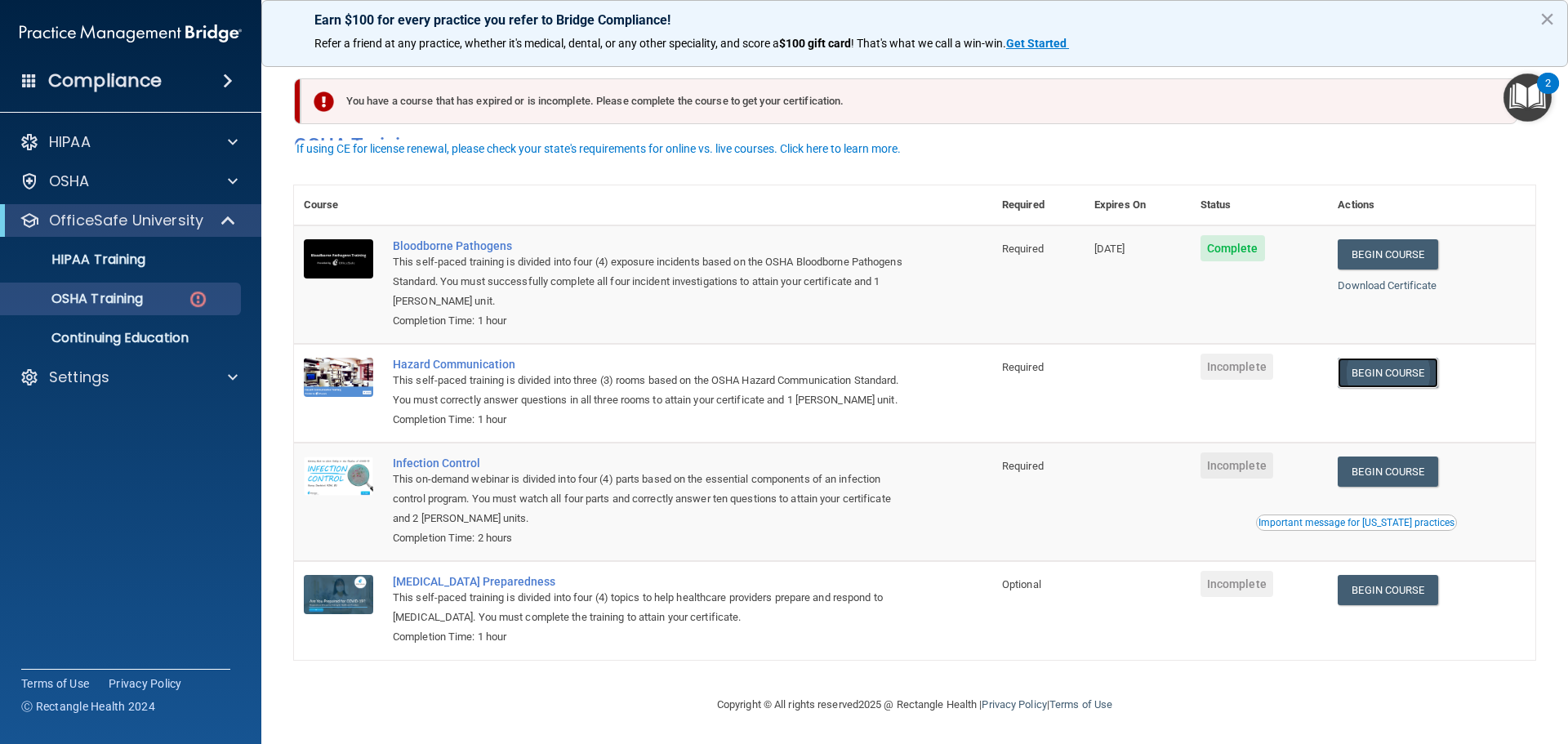
click at [1380, 357] on link "Begin Course" at bounding box center [1388, 372] width 100 height 30
click at [1415, 471] on link "Begin Course" at bounding box center [1388, 471] width 100 height 30
click at [1415, 585] on link "Begin Course" at bounding box center [1388, 589] width 100 height 30
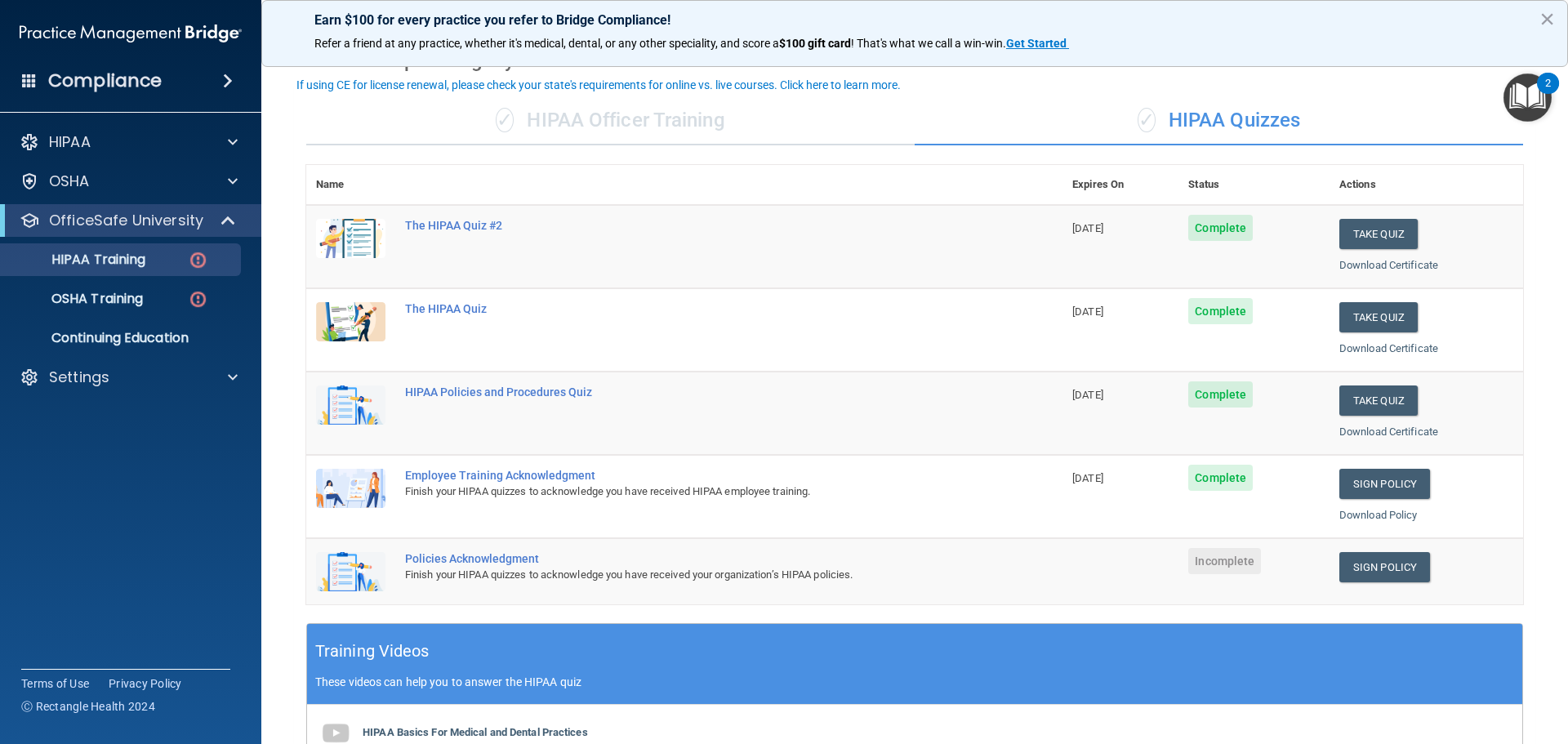
scroll to position [82, 0]
click at [1412, 573] on link "Sign Policy" at bounding box center [1384, 567] width 90 height 30
click at [1388, 567] on link "Sign Policy" at bounding box center [1384, 567] width 90 height 30
click at [1394, 564] on link "Sign Policy" at bounding box center [1384, 567] width 90 height 30
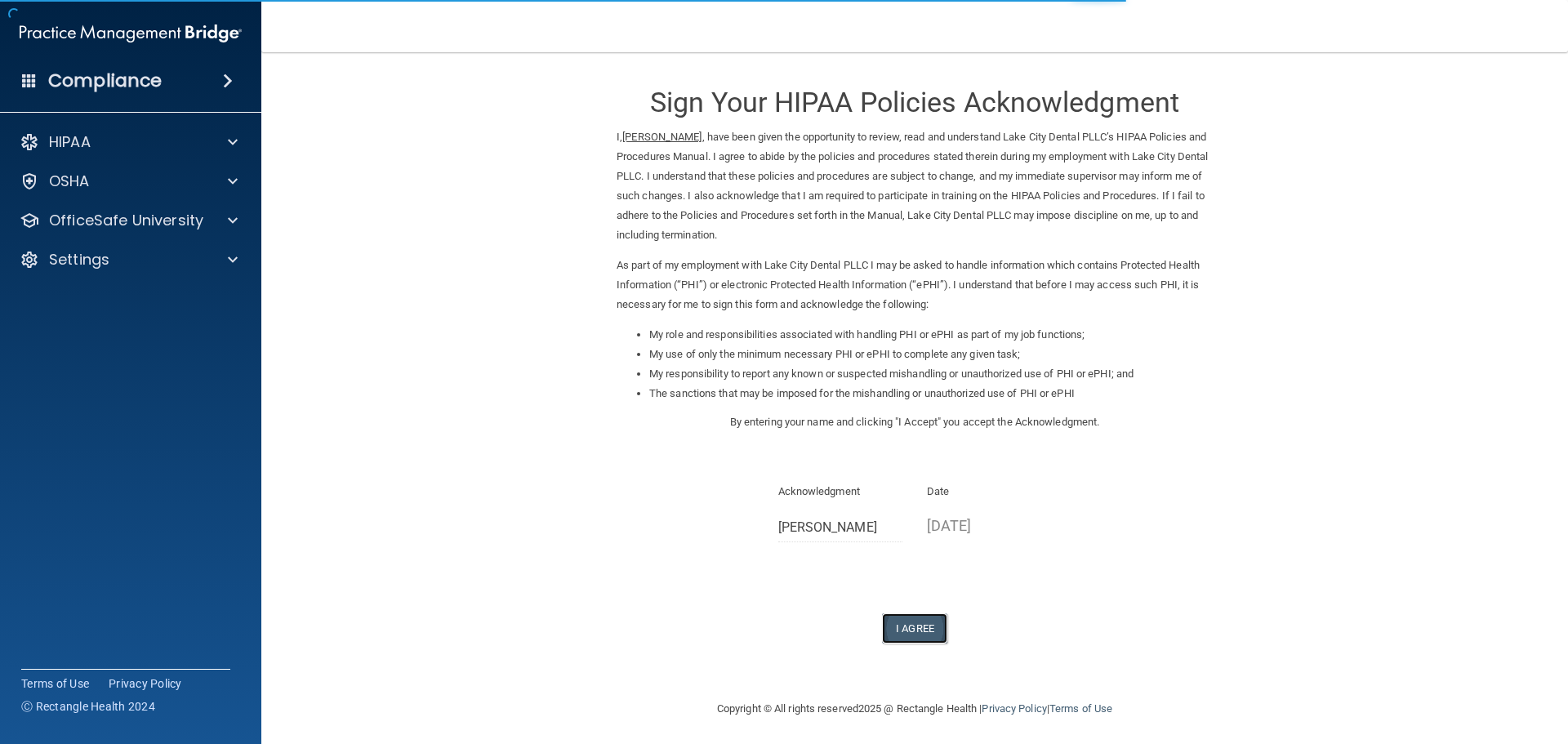
click at [920, 626] on button "I Agree" at bounding box center [915, 628] width 65 height 30
click at [920, 631] on button "I Agree" at bounding box center [915, 628] width 65 height 30
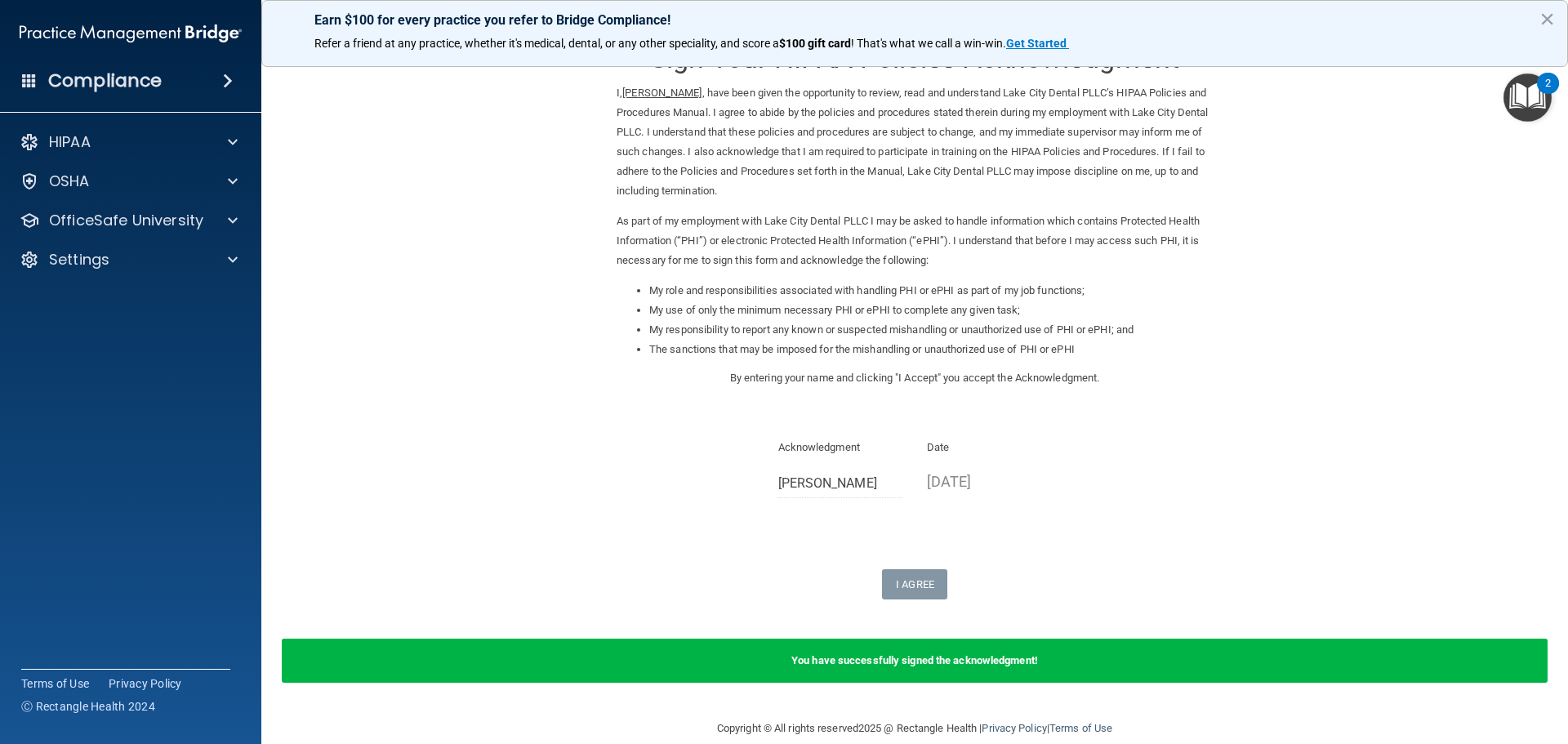
scroll to position [68, 0]
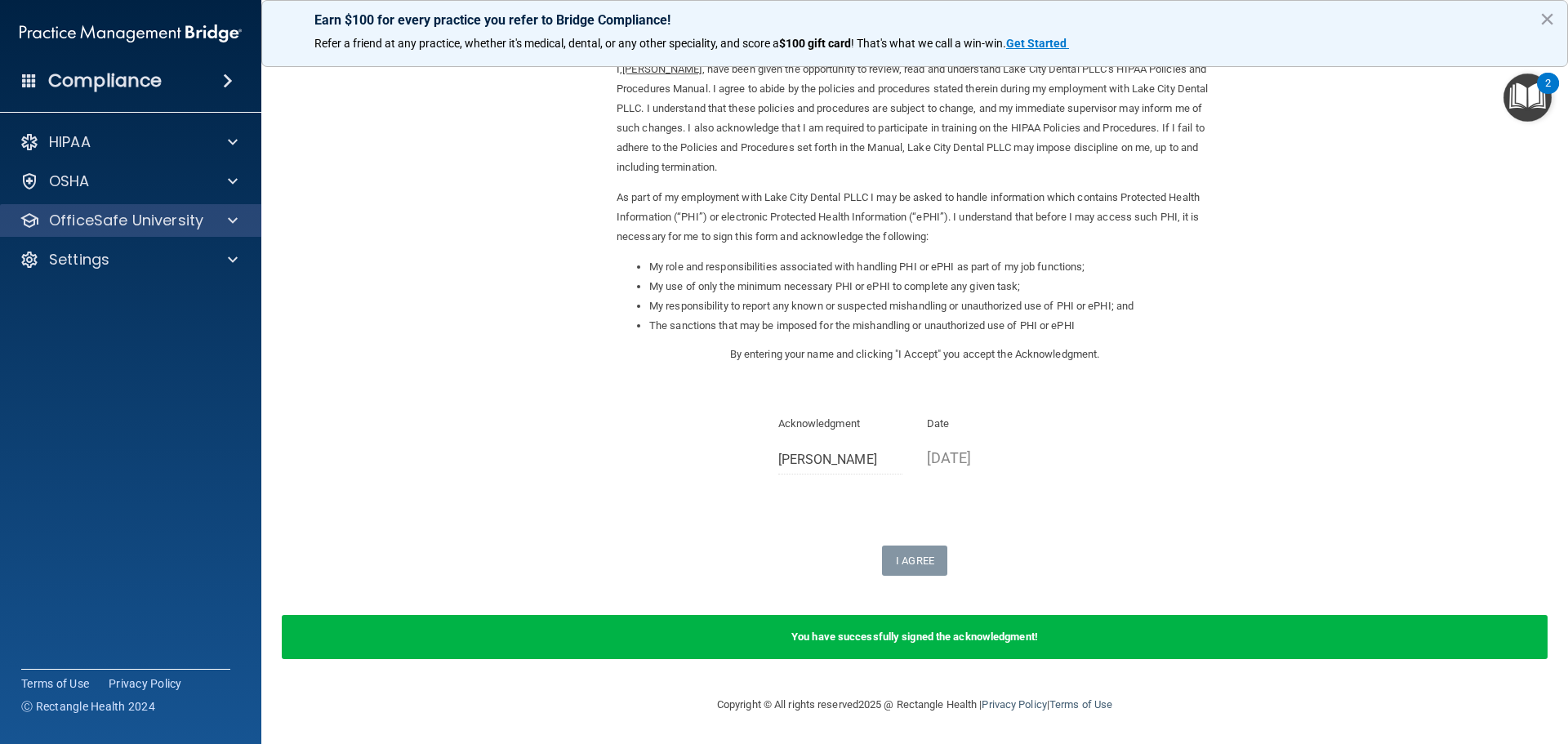
click at [101, 231] on div "OfficeSafe University" at bounding box center [131, 220] width 262 height 33
click at [237, 220] on span at bounding box center [232, 220] width 9 height 20
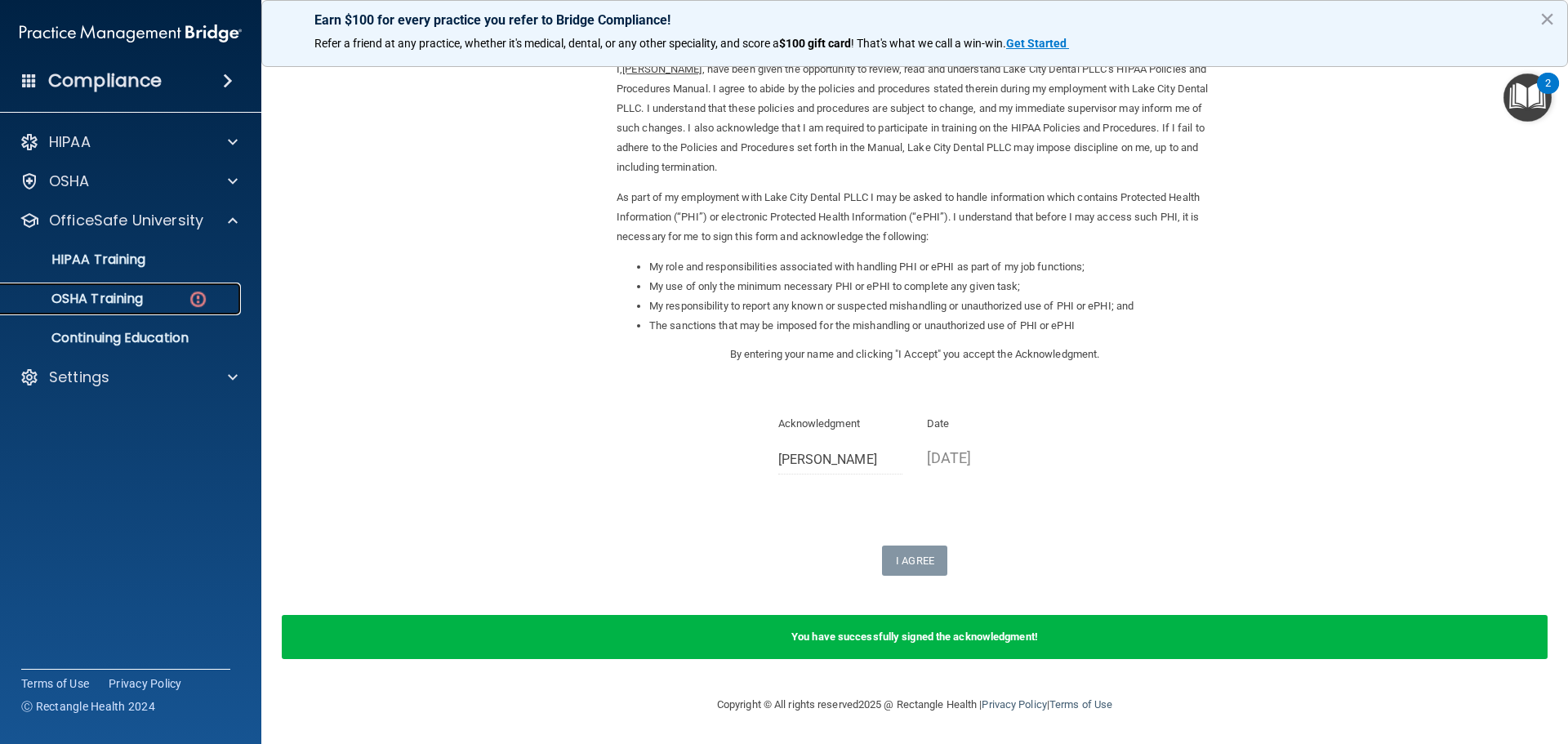
click at [161, 299] on div "OSHA Training" at bounding box center [121, 298] width 223 height 16
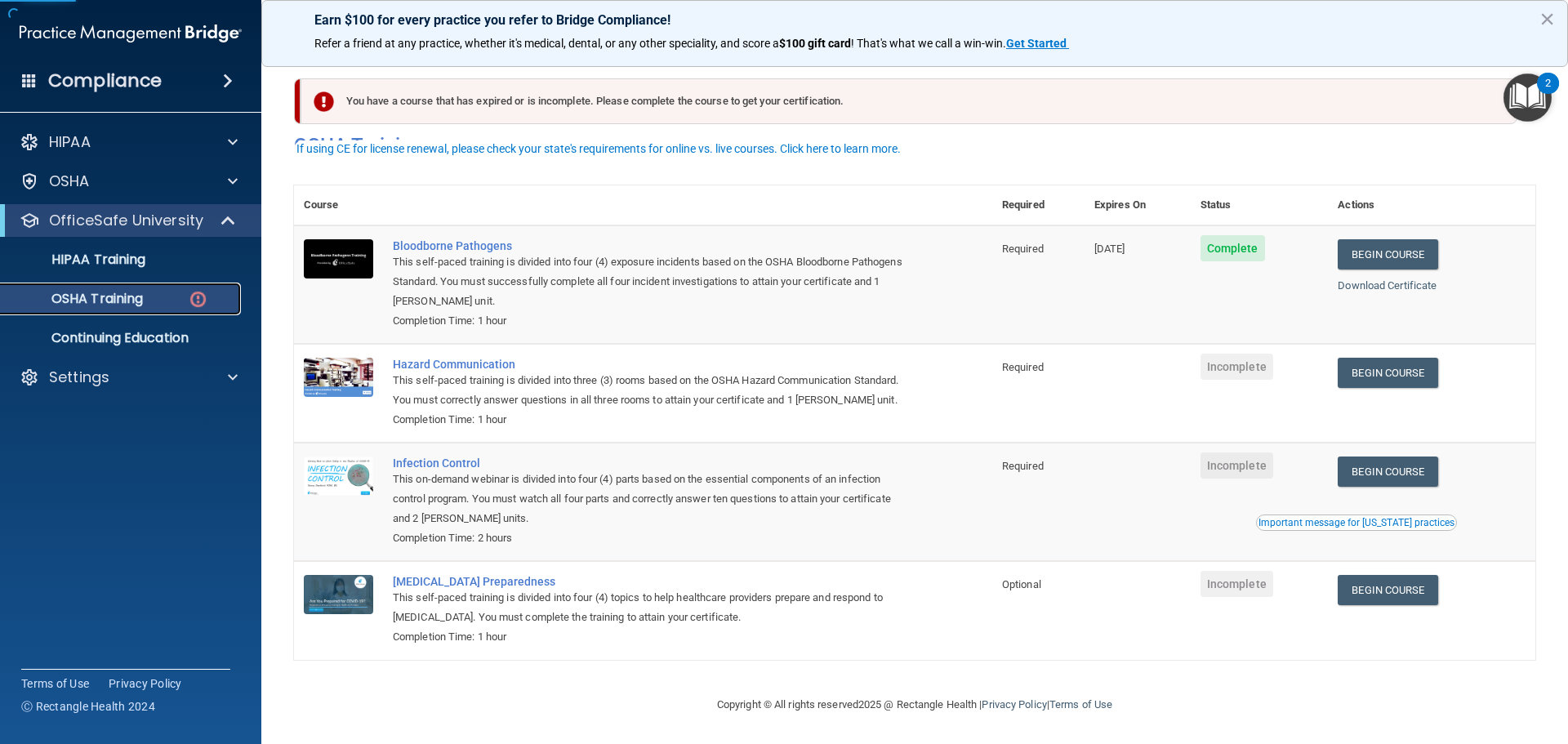
scroll to position [27, 0]
click at [1371, 239] on link "Begin Course" at bounding box center [1388, 254] width 100 height 30
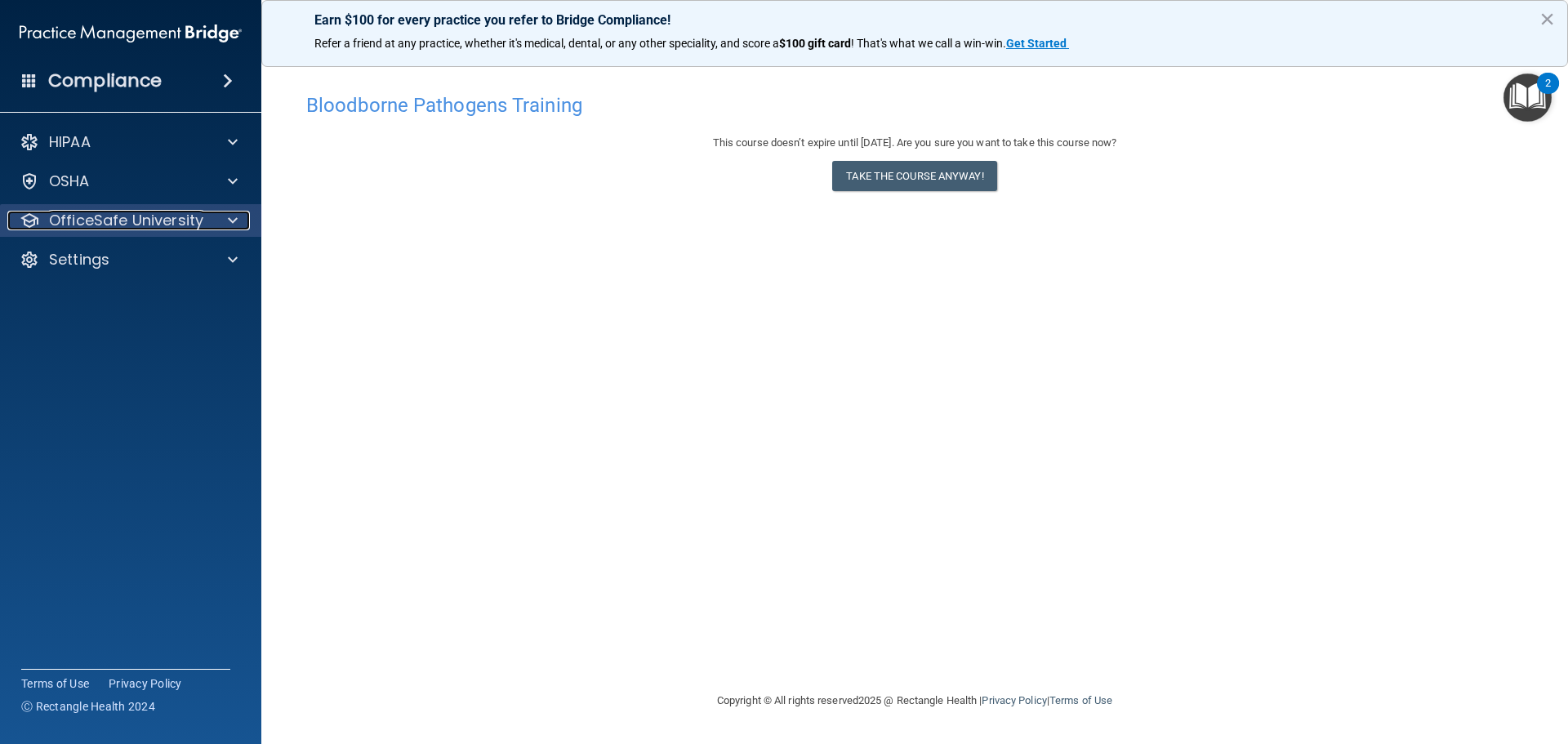
click at [221, 217] on div at bounding box center [230, 220] width 40 height 20
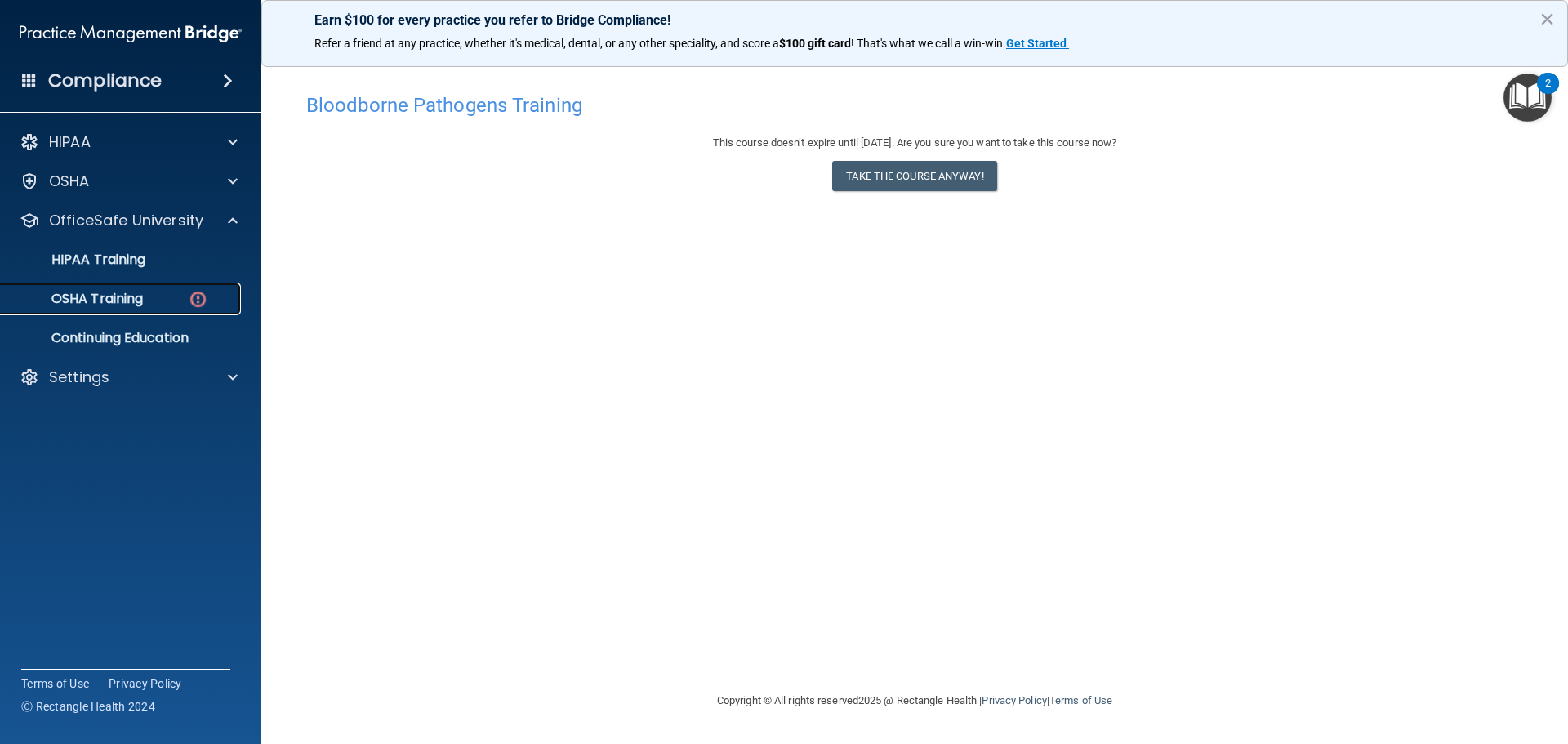
click at [202, 297] on img at bounding box center [198, 300] width 21 height 21
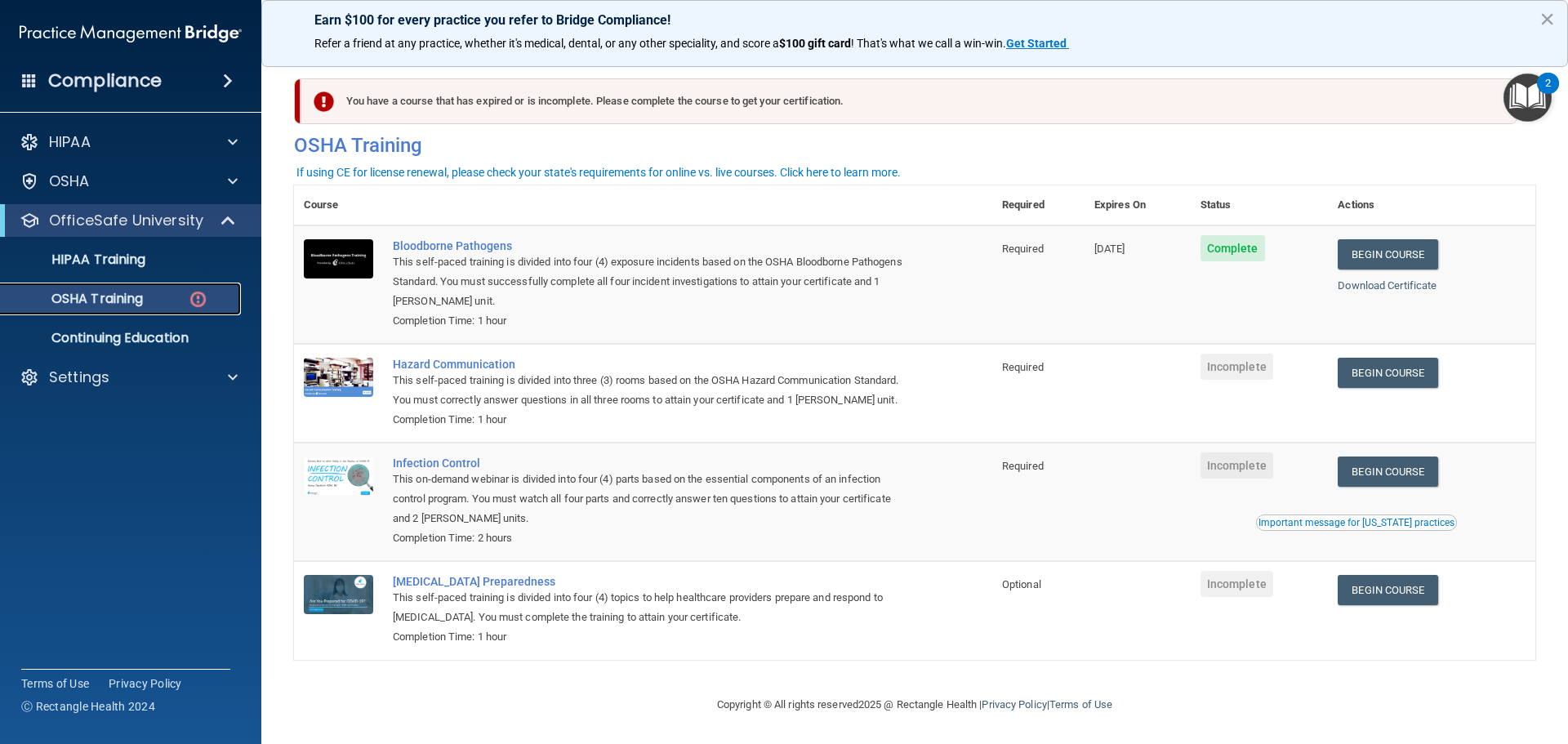
scroll to position [27, 0]
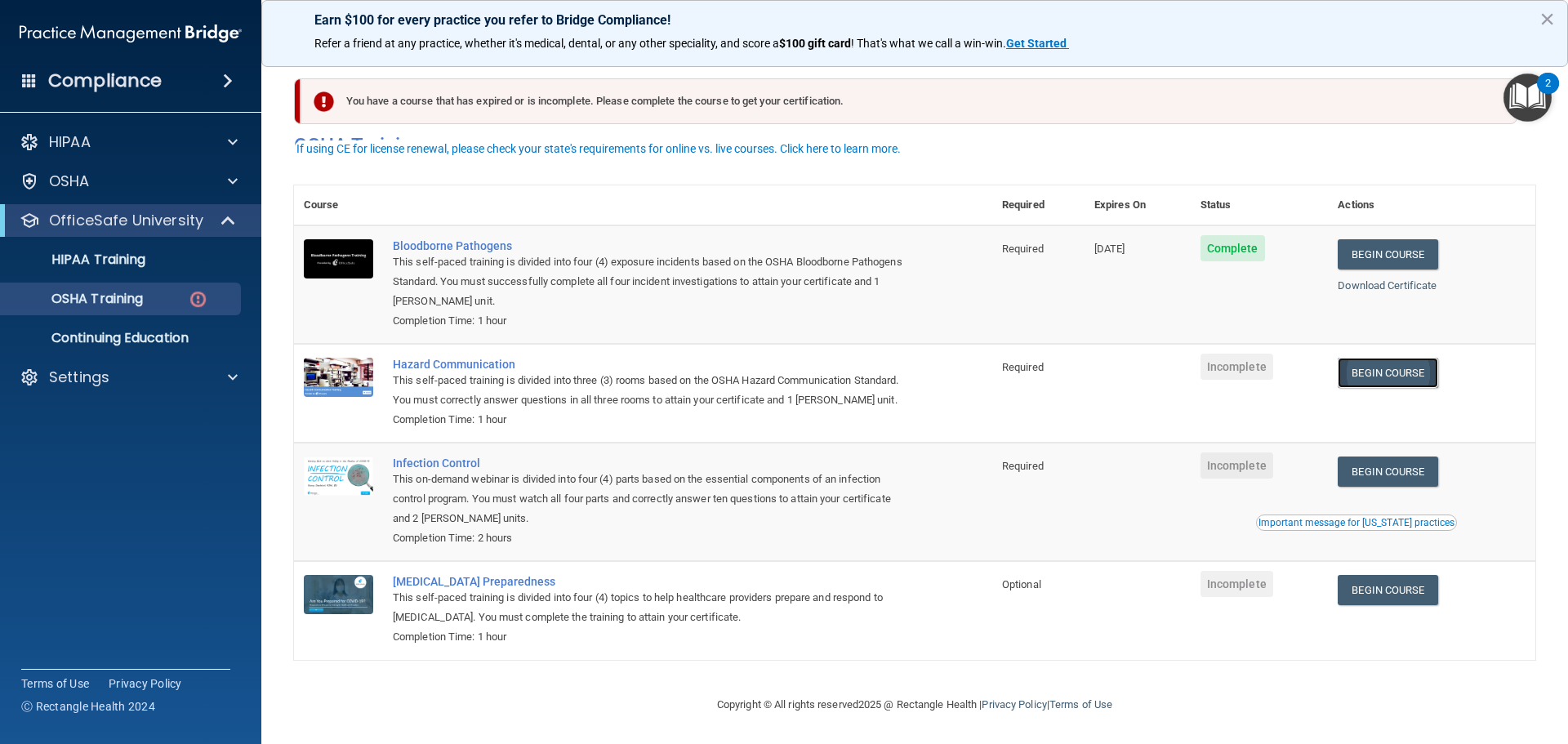
click at [1397, 357] on link "Begin Course" at bounding box center [1388, 372] width 100 height 30
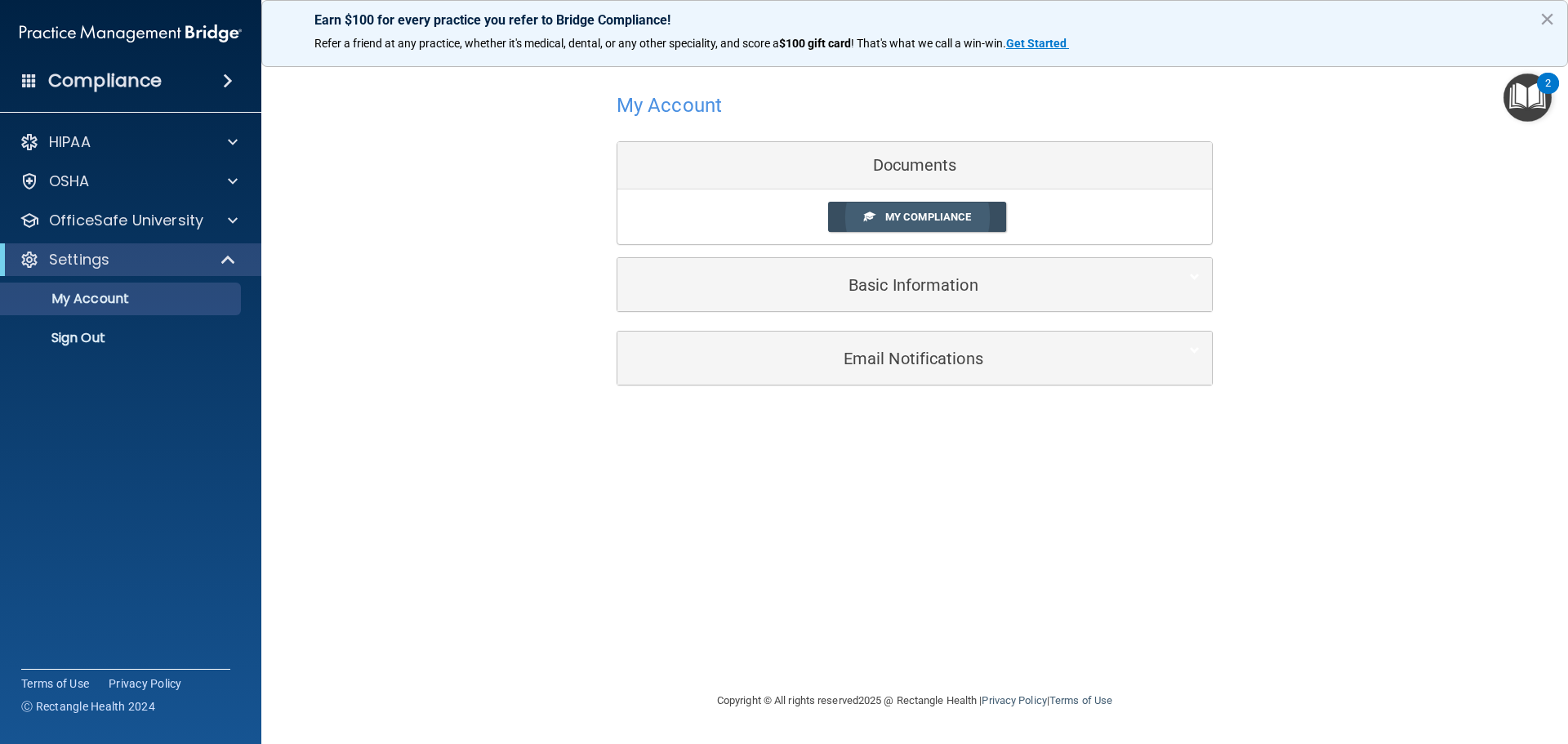
click at [955, 225] on link "My Compliance" at bounding box center [918, 216] width 179 height 30
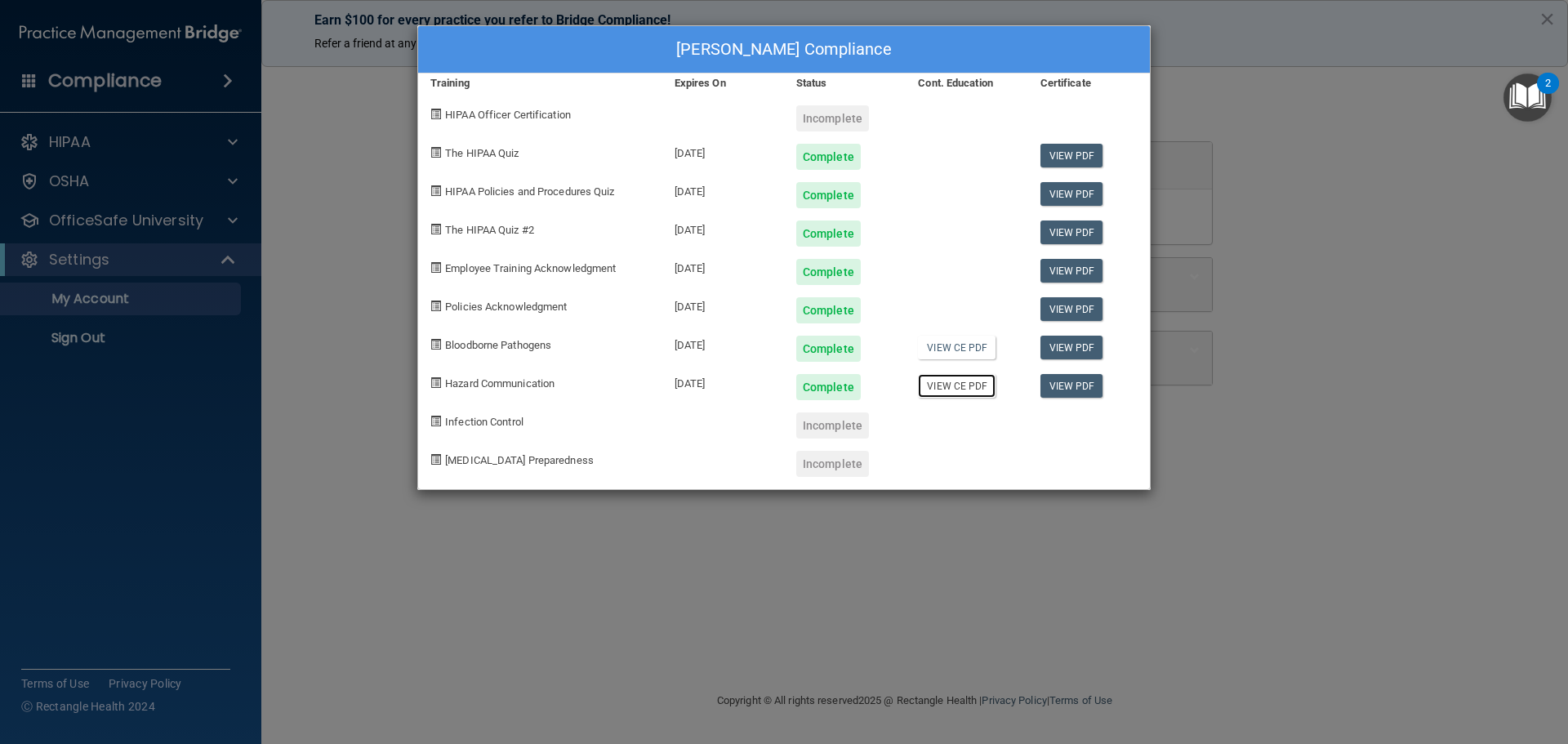
click at [956, 388] on link "View CE PDF" at bounding box center [956, 385] width 78 height 23
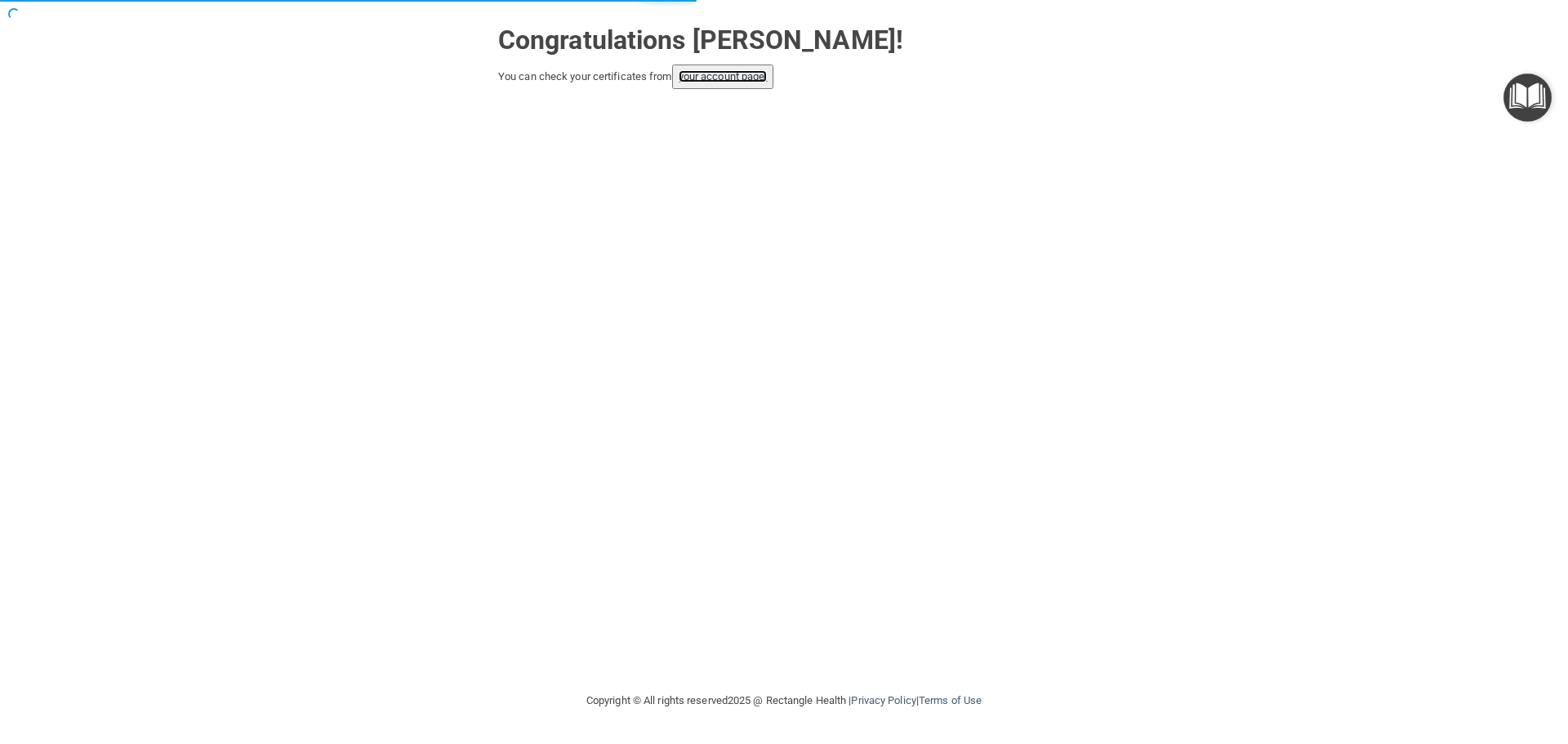
click at [731, 77] on link "your account page!" at bounding box center [723, 77] width 89 height 12
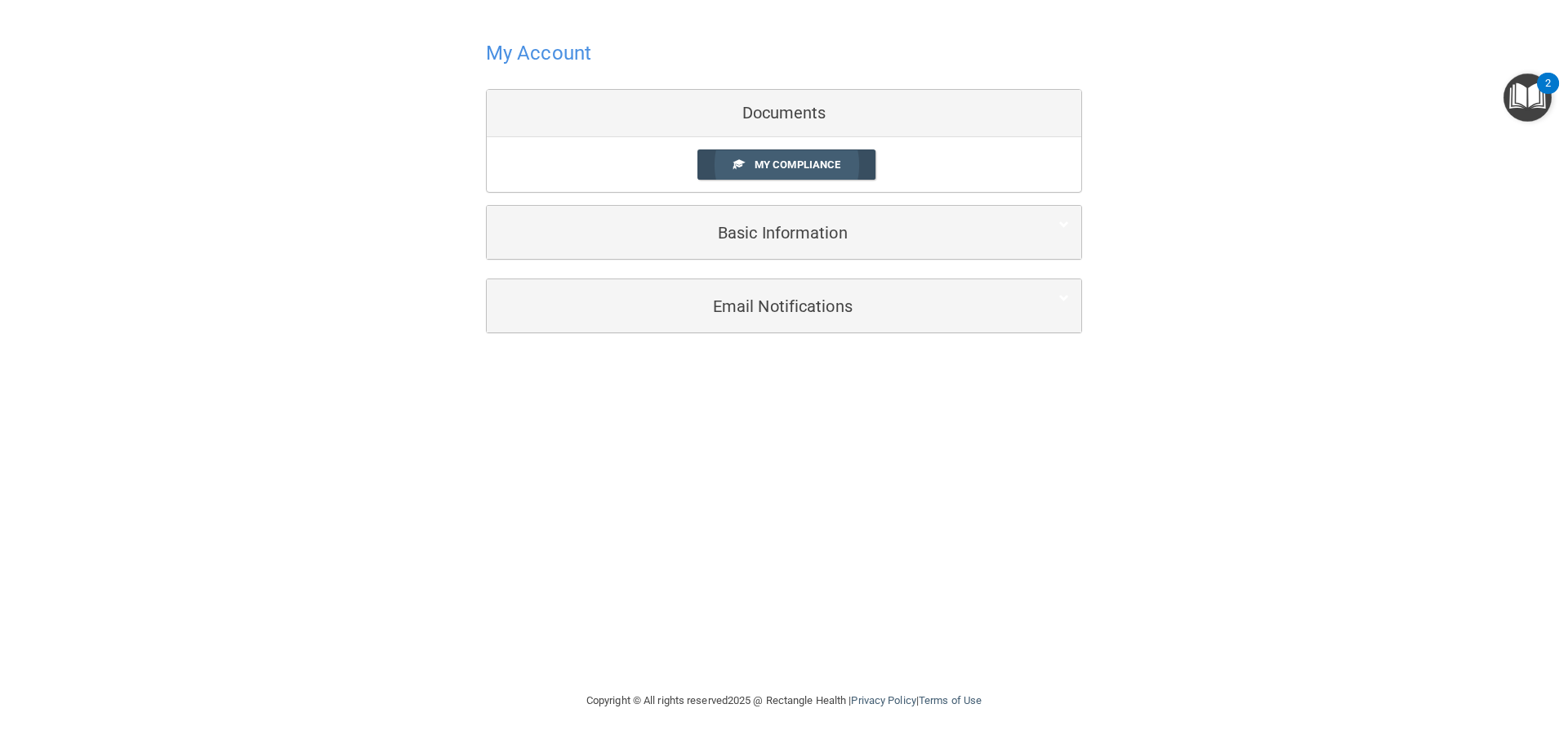
click at [767, 172] on link "My Compliance" at bounding box center [787, 164] width 179 height 30
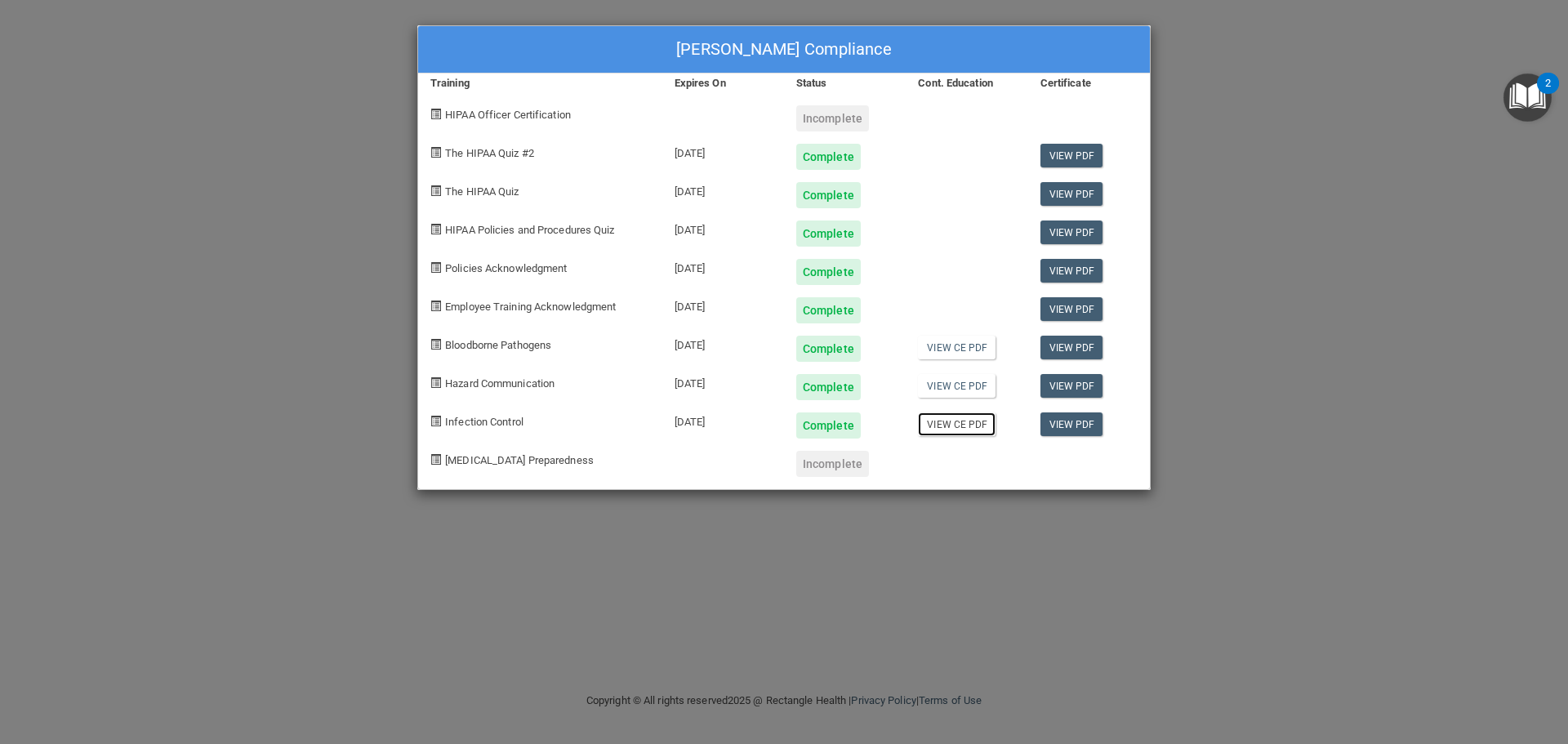
click at [965, 428] on link "View CE PDF" at bounding box center [956, 424] width 78 height 23
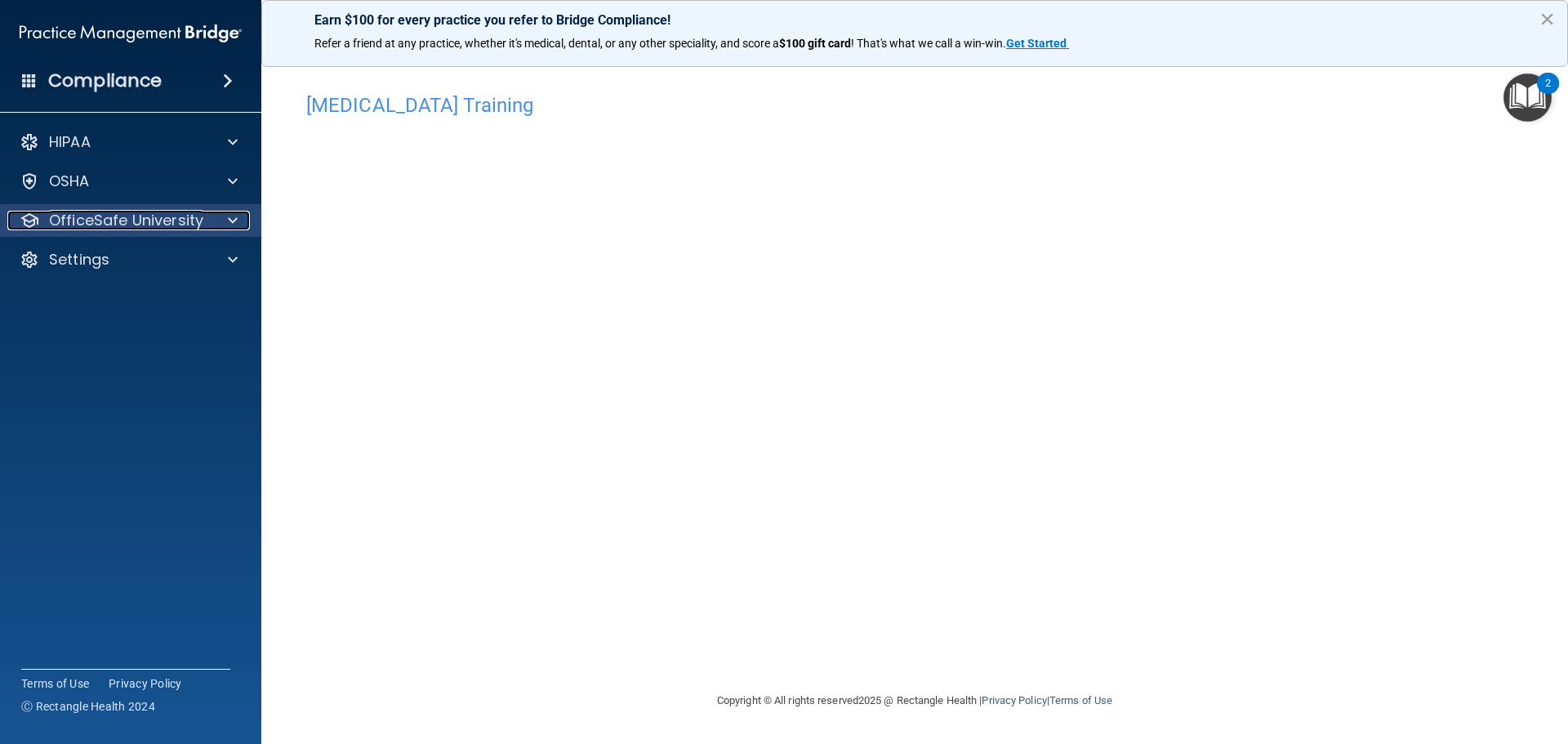
click at [237, 220] on span at bounding box center [232, 220] width 9 height 20
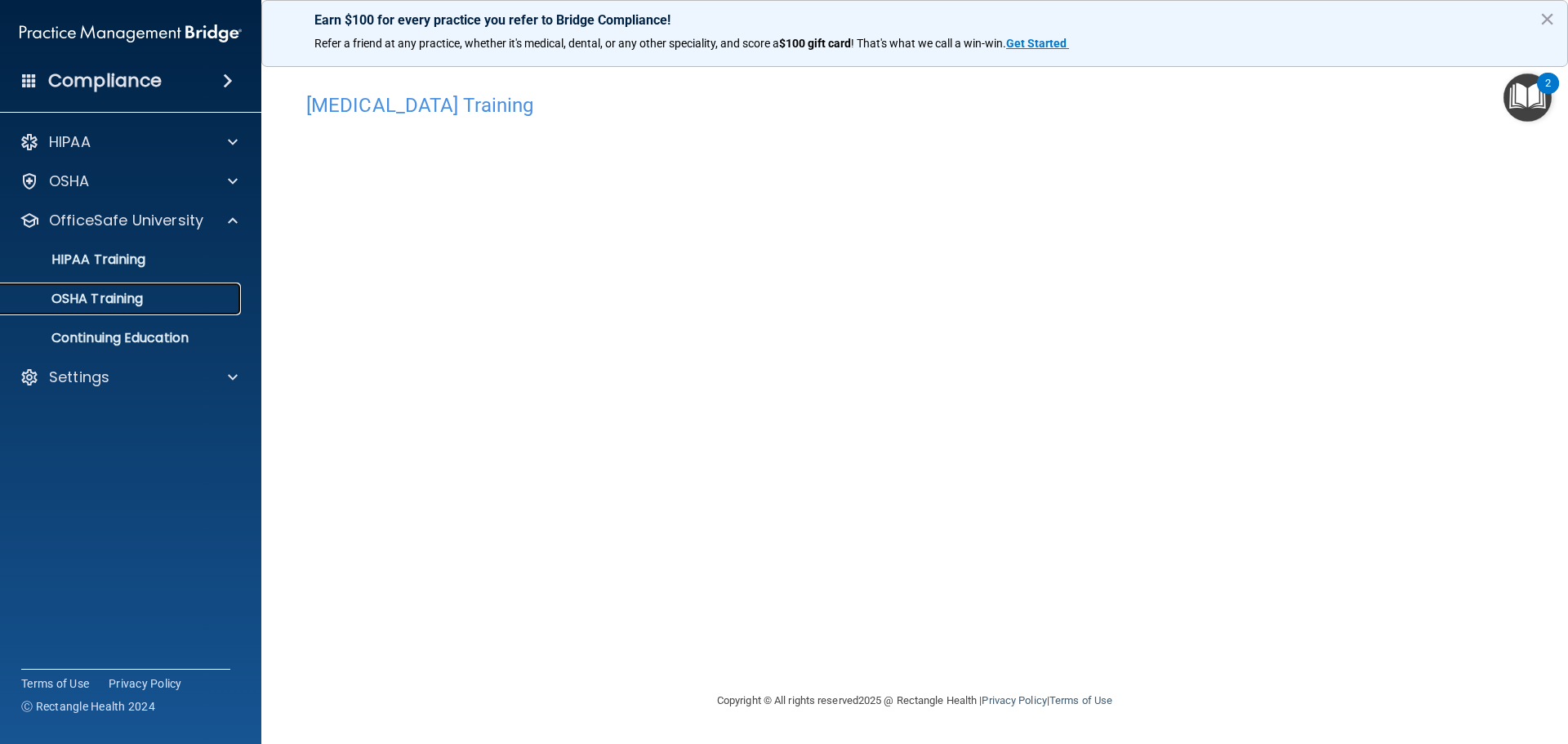
click at [204, 295] on div "OSHA Training" at bounding box center [121, 298] width 223 height 16
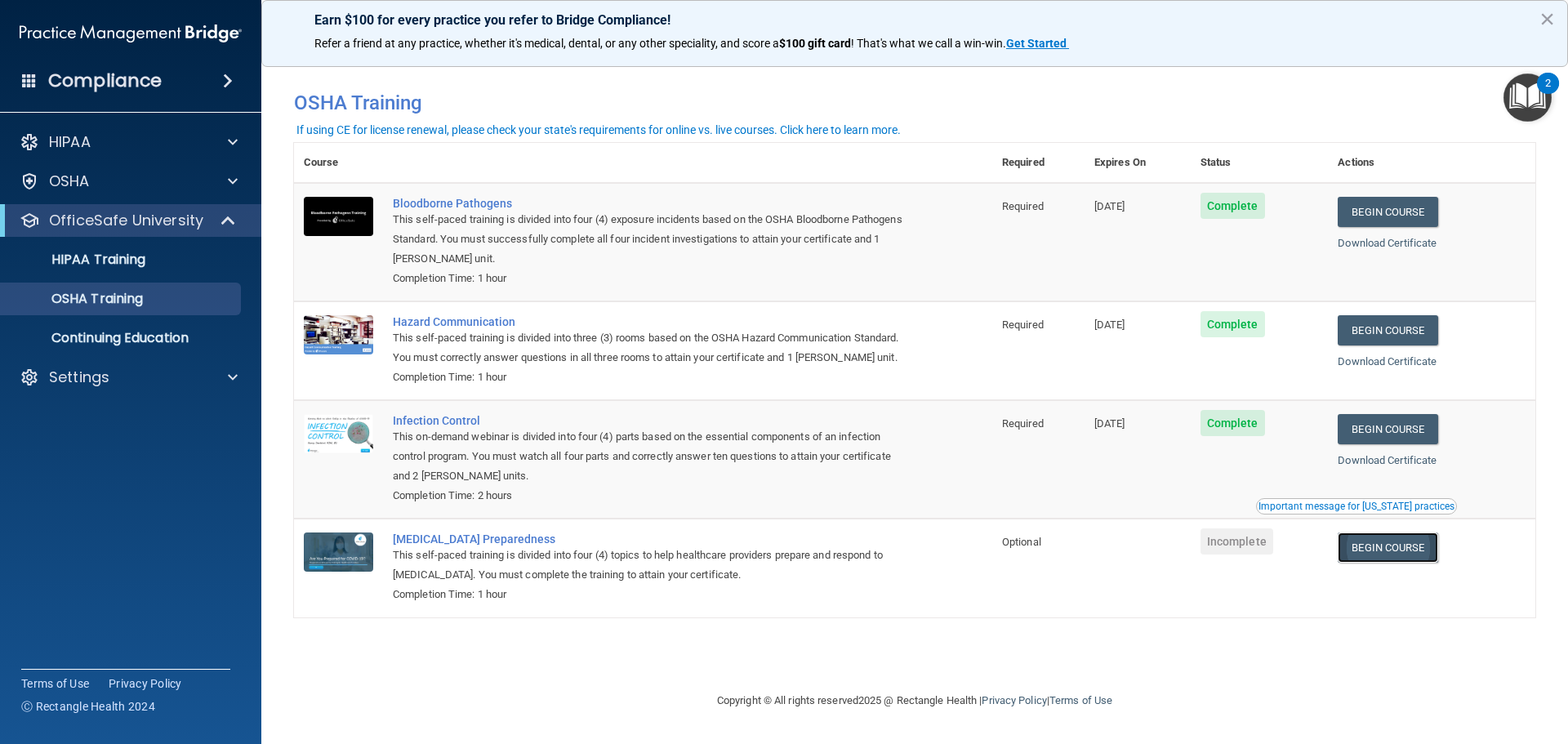
click at [1385, 554] on link "Begin Course" at bounding box center [1388, 547] width 100 height 30
click at [108, 338] on p "Continuing Education" at bounding box center [121, 338] width 223 height 16
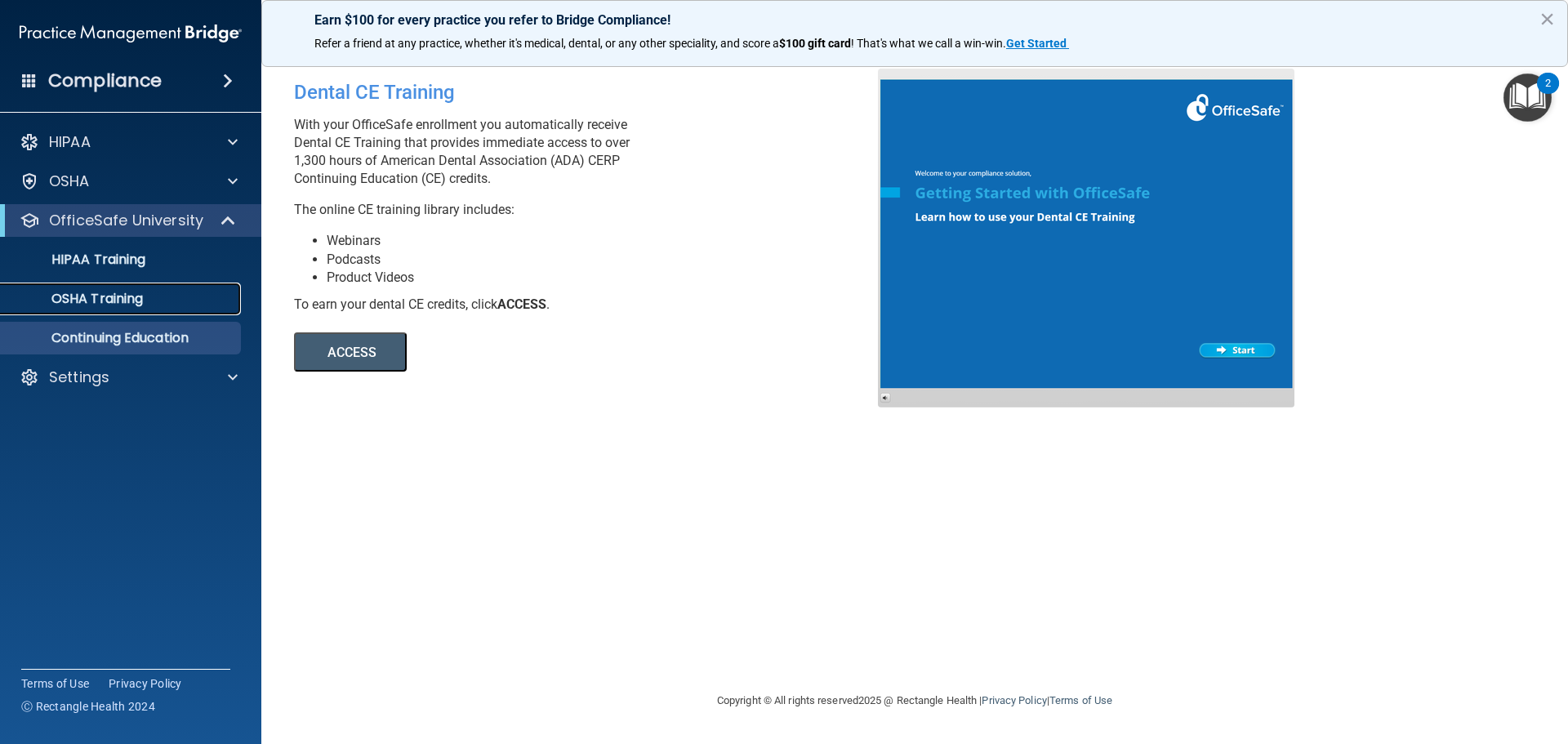
click at [94, 299] on p "OSHA Training" at bounding box center [77, 298] width 133 height 16
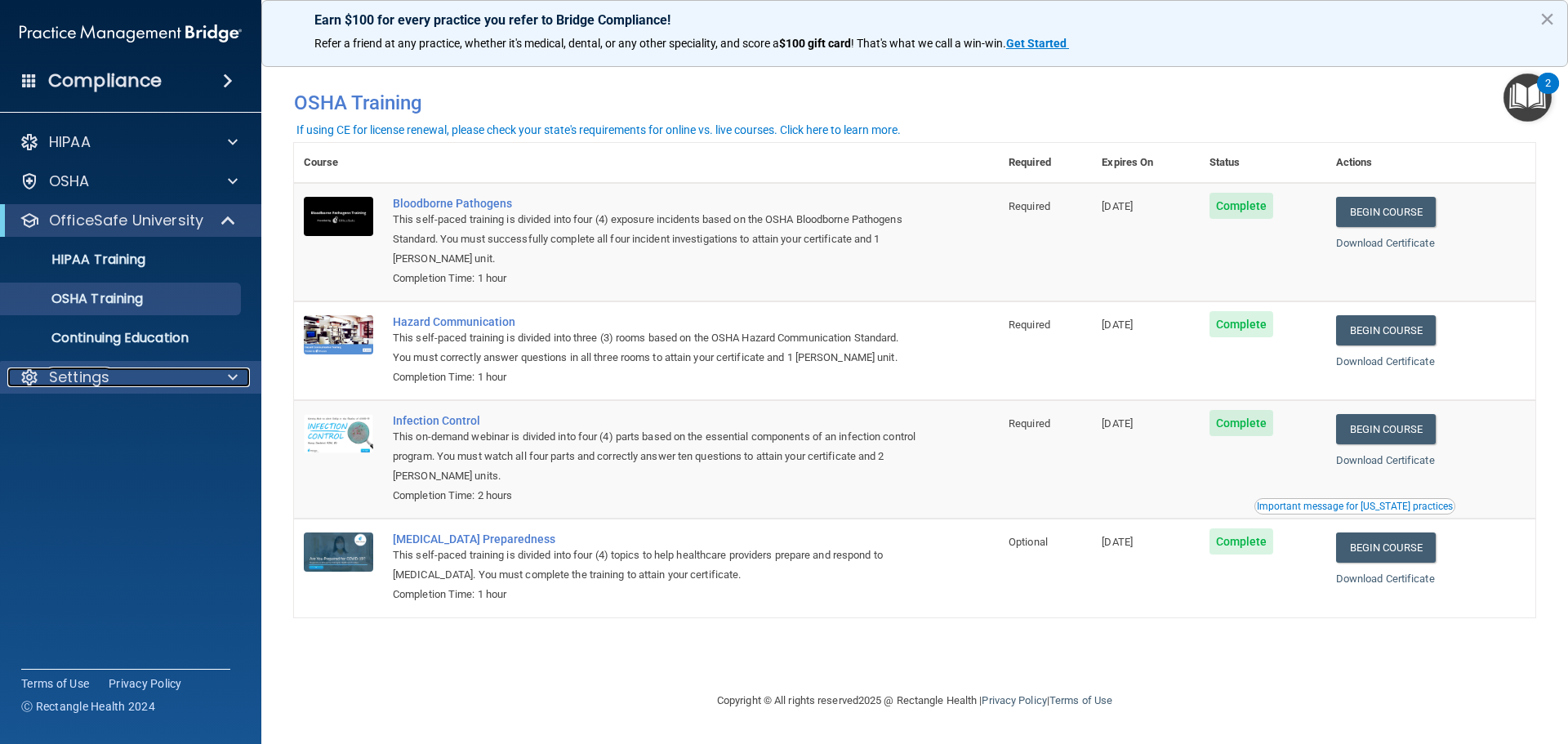
click at [239, 377] on div at bounding box center [230, 377] width 40 height 20
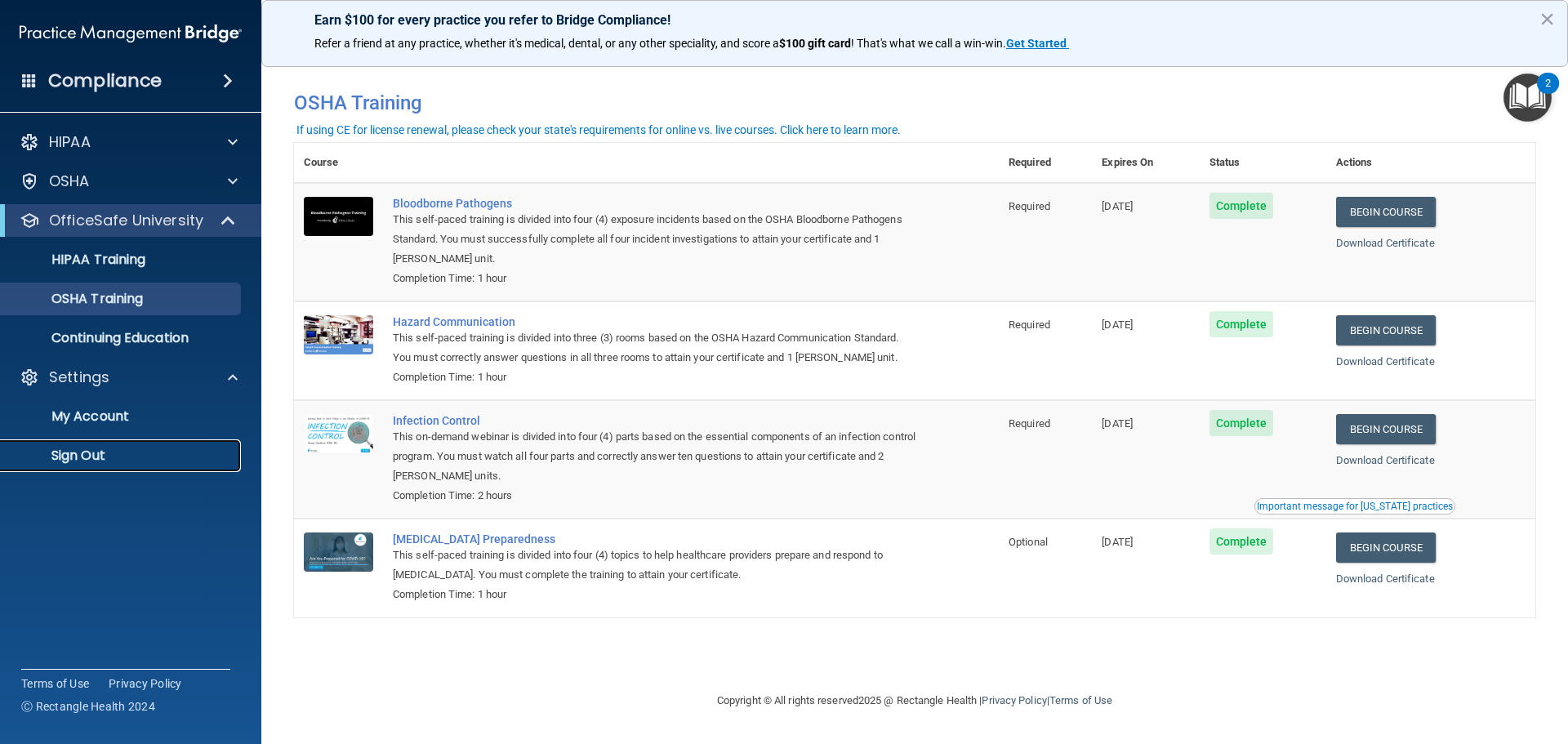
click at [169, 462] on p "Sign Out" at bounding box center [121, 455] width 223 height 16
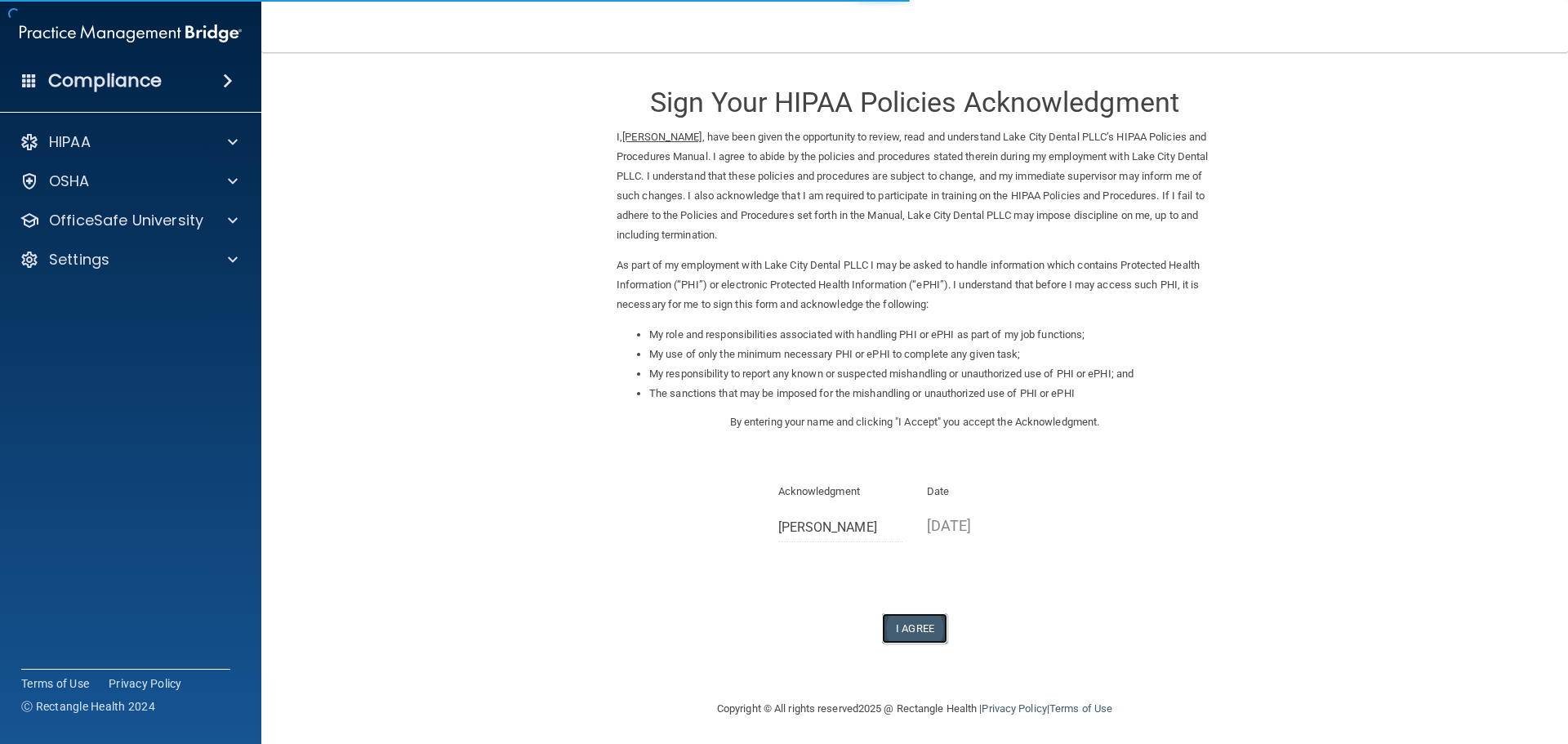
click at [911, 629] on button "I Agree" at bounding box center [915, 628] width 65 height 30
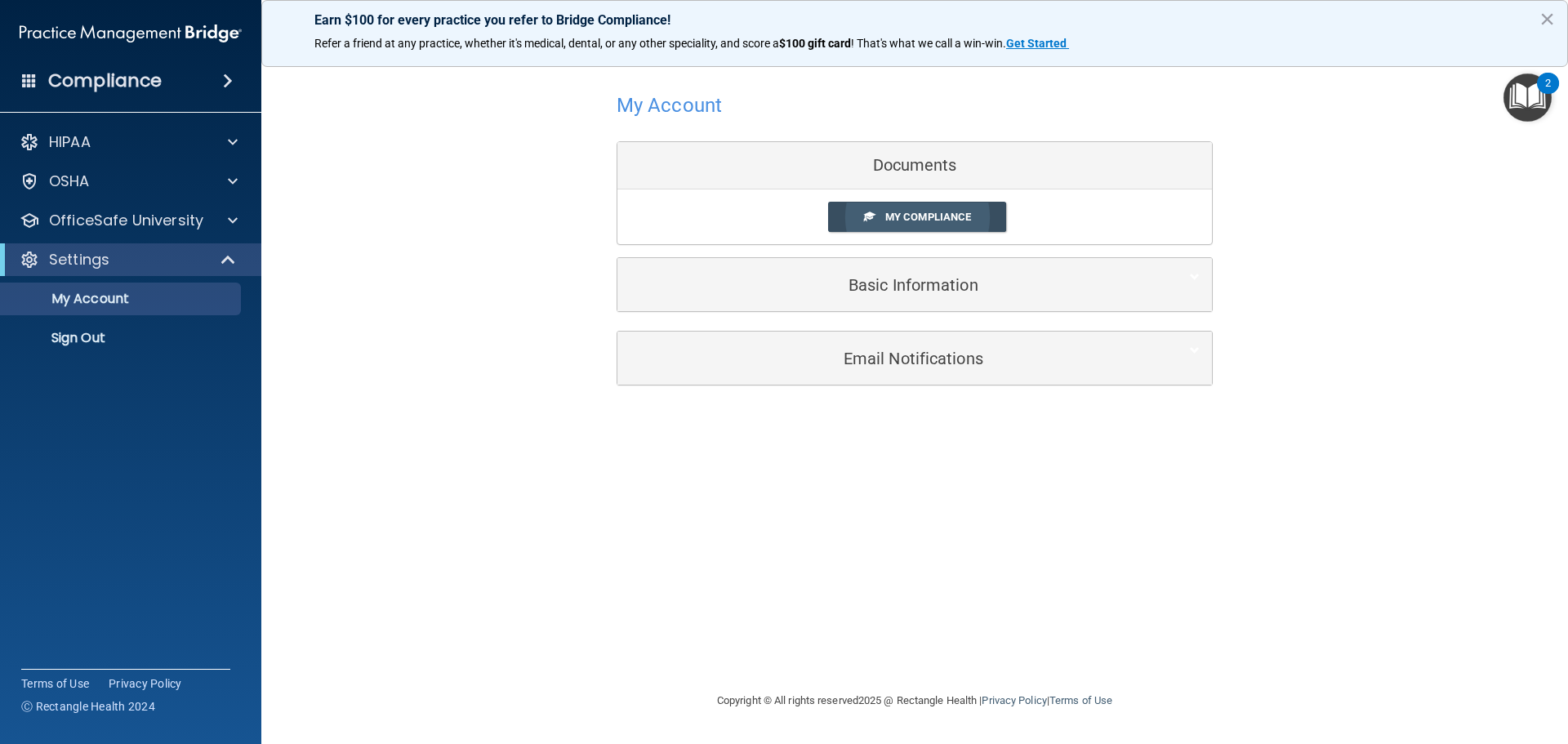
click at [963, 210] on link "My Compliance" at bounding box center [918, 216] width 179 height 30
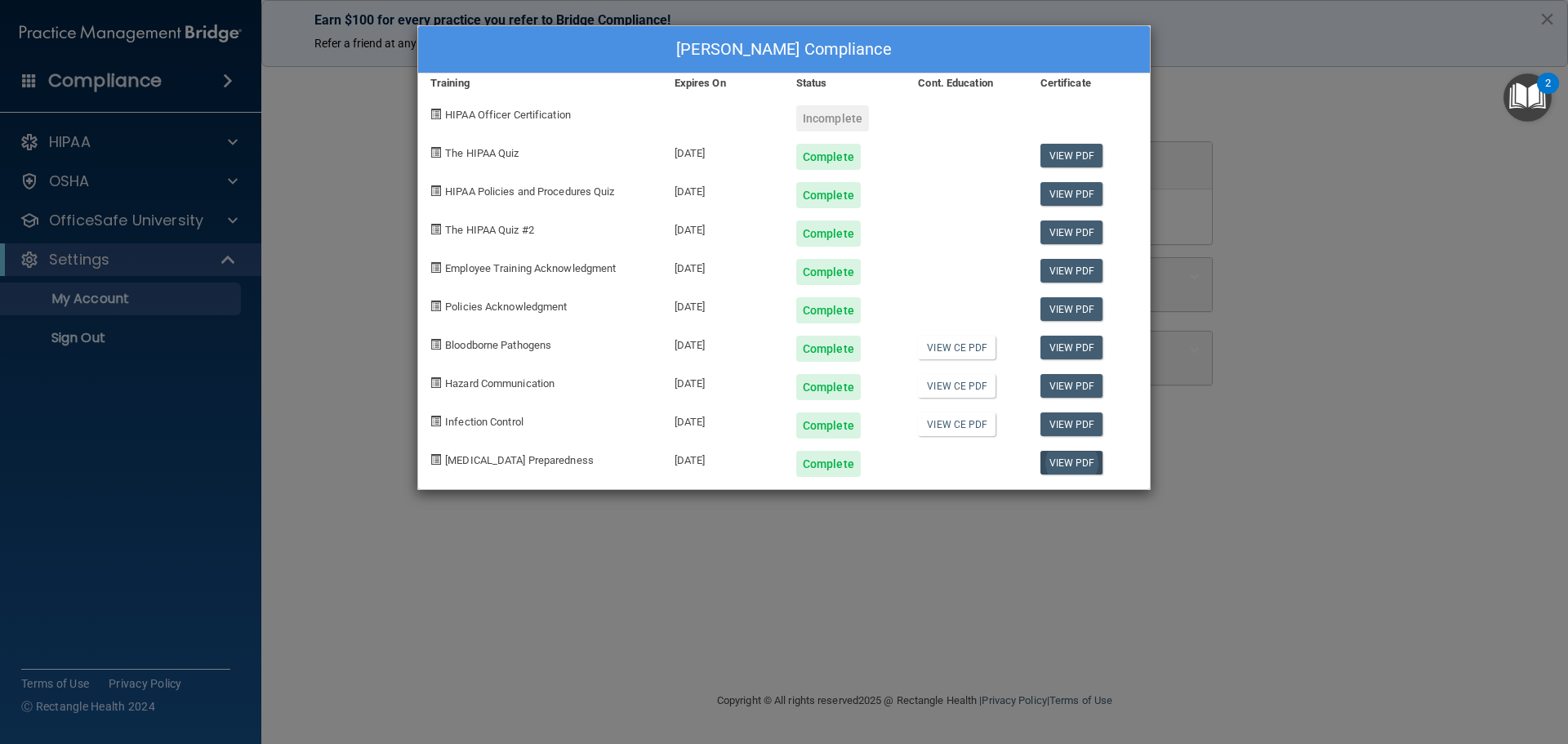
click at [1040, 464] on div "View PDF" at bounding box center [1088, 457] width 121 height 39
click at [1067, 463] on link "View PDF" at bounding box center [1072, 462] width 63 height 23
click at [1065, 308] on link "View PDF" at bounding box center [1072, 308] width 63 height 23
click at [1073, 271] on link "View PDF" at bounding box center [1072, 270] width 63 height 23
click at [1074, 232] on link "View PDF" at bounding box center [1072, 232] width 63 height 23
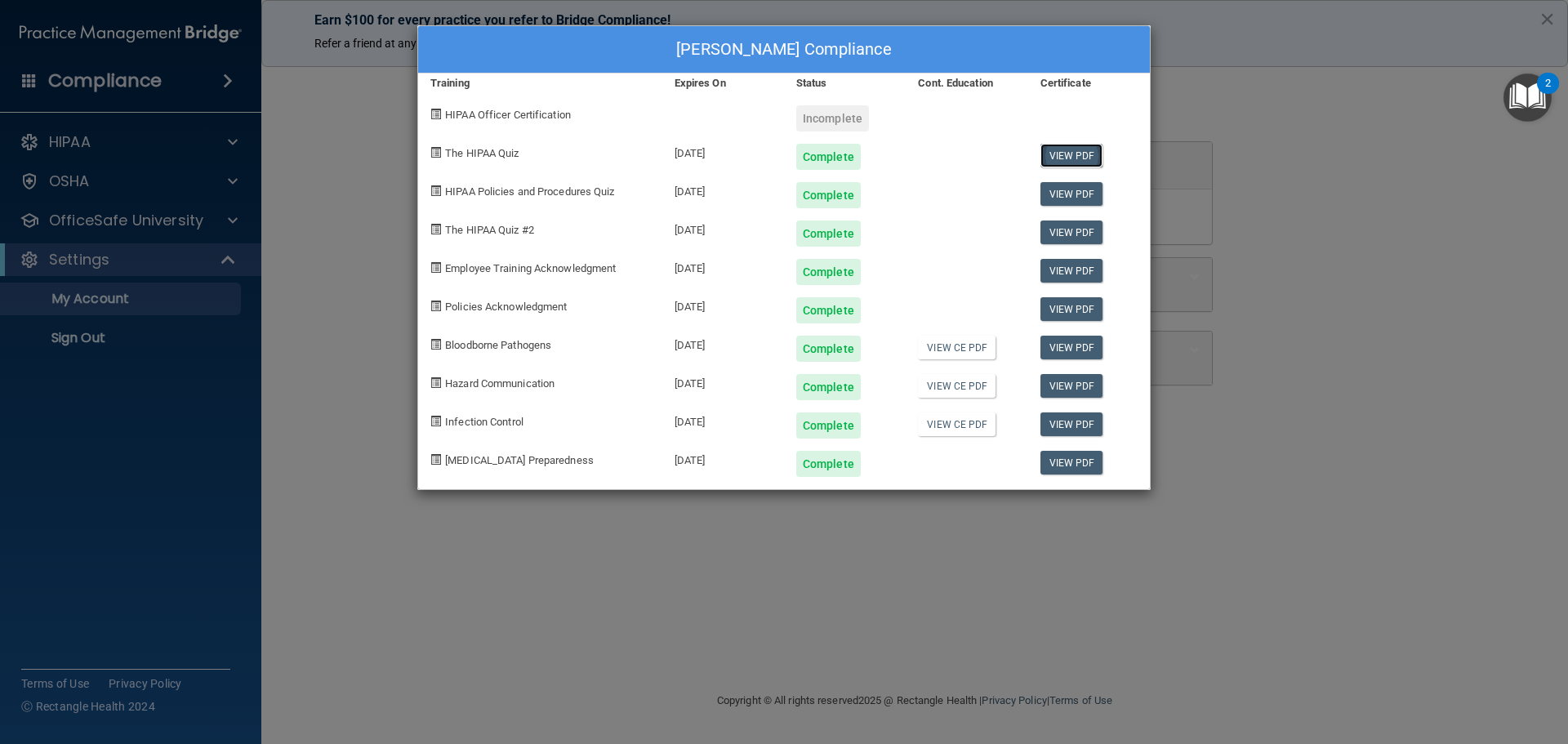
click at [1065, 153] on link "View PDF" at bounding box center [1072, 155] width 63 height 23
click at [1099, 187] on link "View PDF" at bounding box center [1072, 193] width 63 height 23
click at [1083, 224] on link "View PDF" at bounding box center [1072, 232] width 63 height 23
